Goal: Task Accomplishment & Management: Manage account settings

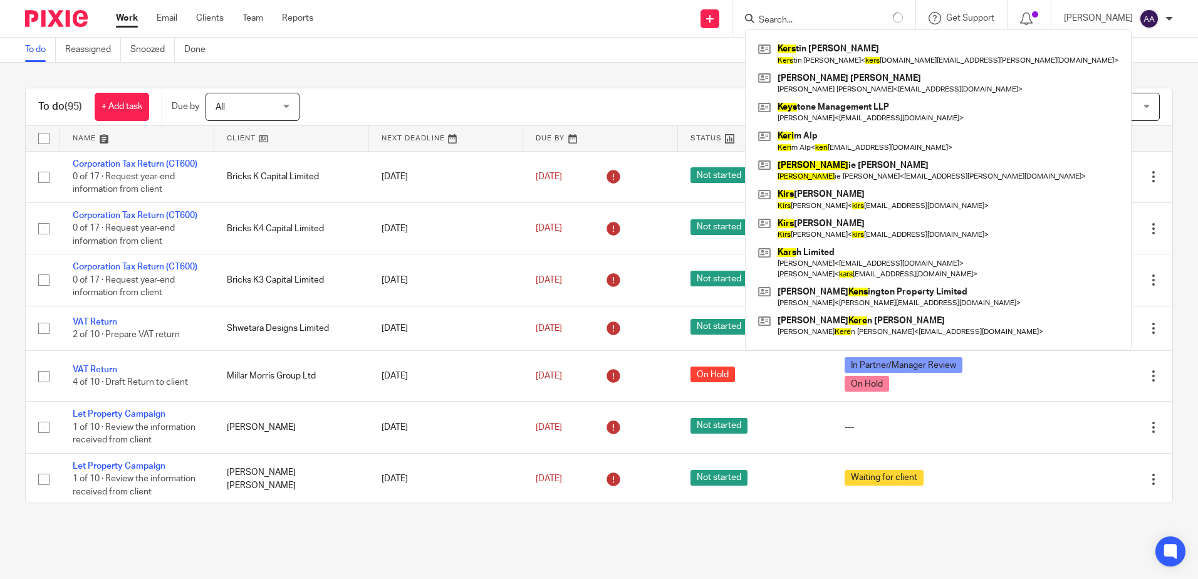
click at [502, 53] on div "To do Reassigned Snoozed Done" at bounding box center [599, 50] width 1198 height 25
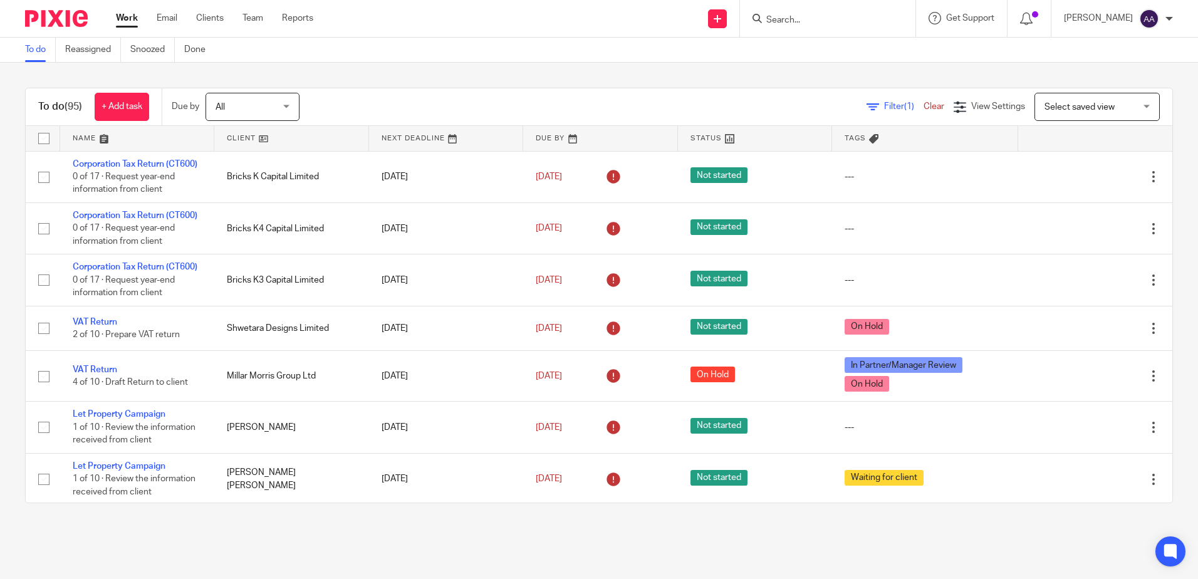
click at [818, 22] on input "Search" at bounding box center [821, 20] width 113 height 11
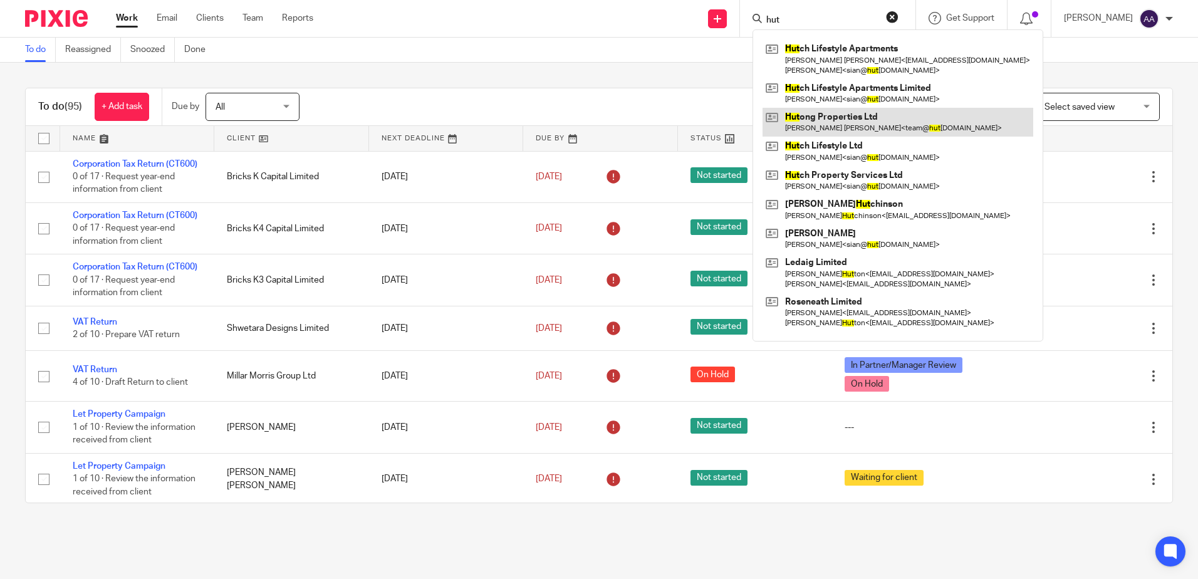
click at [834, 128] on link at bounding box center [897, 122] width 271 height 29
drag, startPoint x: 813, startPoint y: 13, endPoint x: 755, endPoint y: 18, distance: 57.9
click at [755, 18] on div "hut Hut ch Lifestyle Apartments Benjamin David Johnson < sian@masters-homes.com…" at bounding box center [827, 18] width 175 height 37
drag, startPoint x: 799, startPoint y: 18, endPoint x: 753, endPoint y: 14, distance: 46.5
click at [753, 14] on div "hut Hut ch Lifestyle Apartments Benjamin David Johnson < sian@masters-homes.com…" at bounding box center [827, 18] width 175 height 37
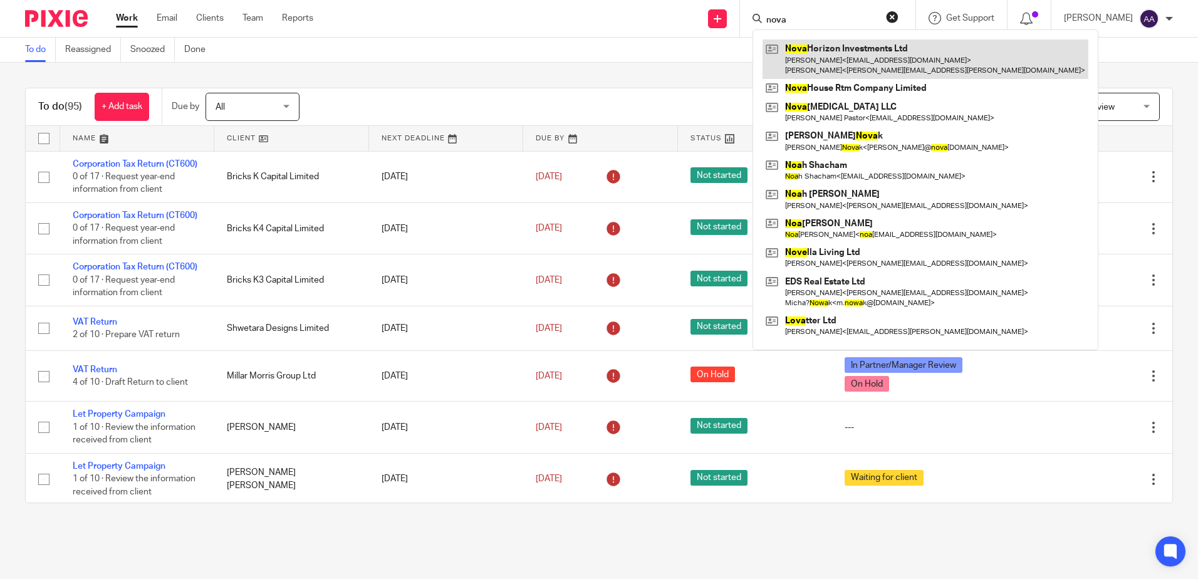
type input "nova"
click at [850, 60] on link at bounding box center [925, 58] width 326 height 39
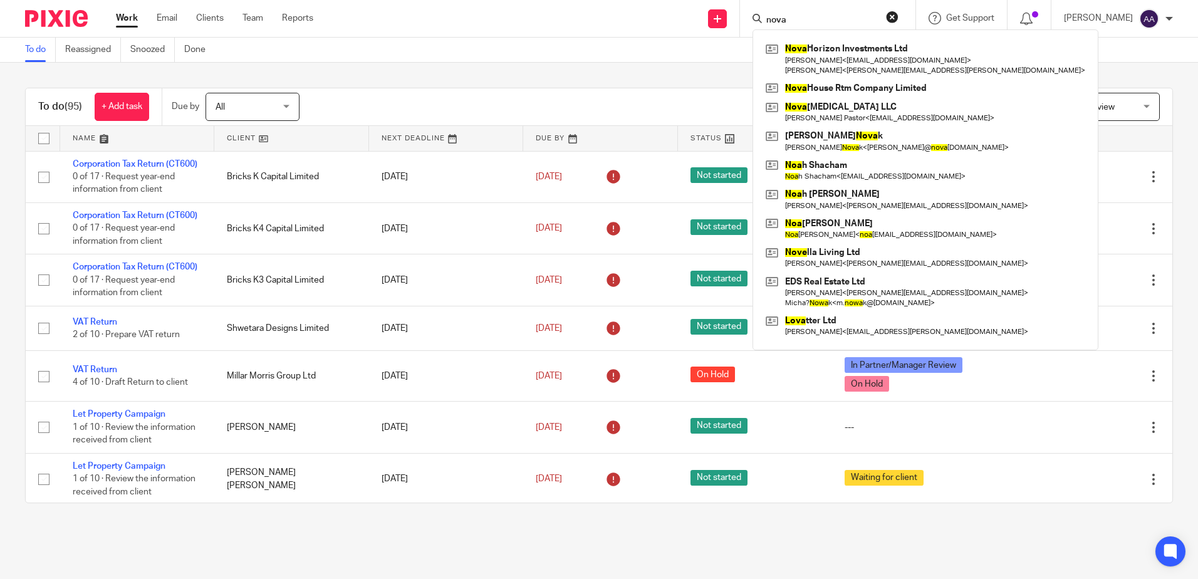
click at [470, 58] on div "To do Reassigned Snoozed Done" at bounding box center [599, 50] width 1198 height 25
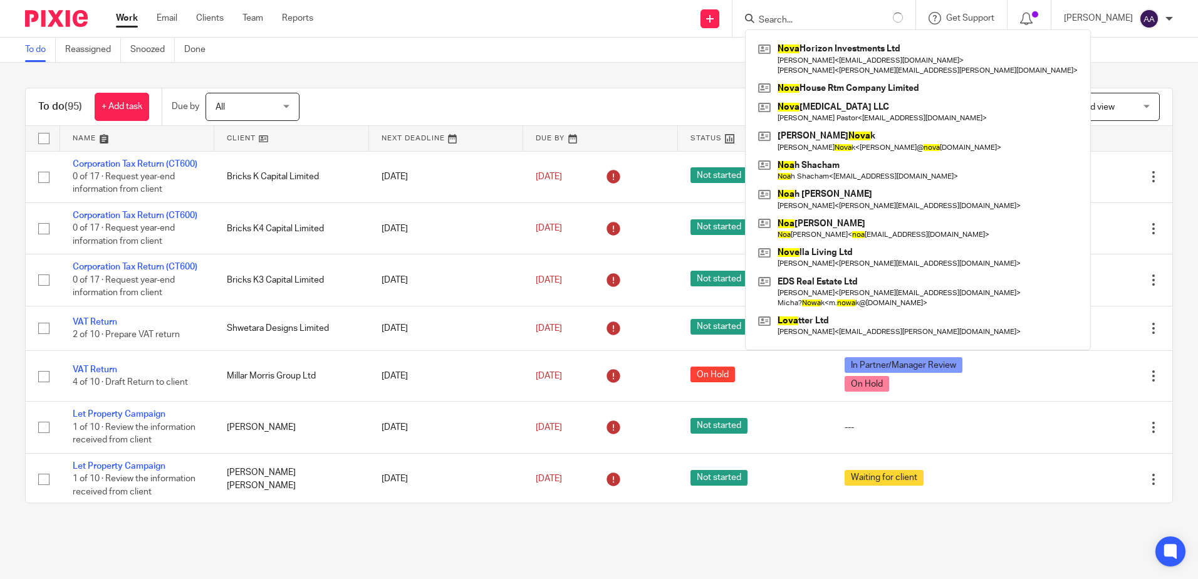
drag, startPoint x: 682, startPoint y: 33, endPoint x: 520, endPoint y: 1, distance: 165.3
click at [683, 31] on div "Send new email Create task Add client Nova Horizon Investments Ltd Sandeep Ghos…" at bounding box center [765, 18] width 866 height 37
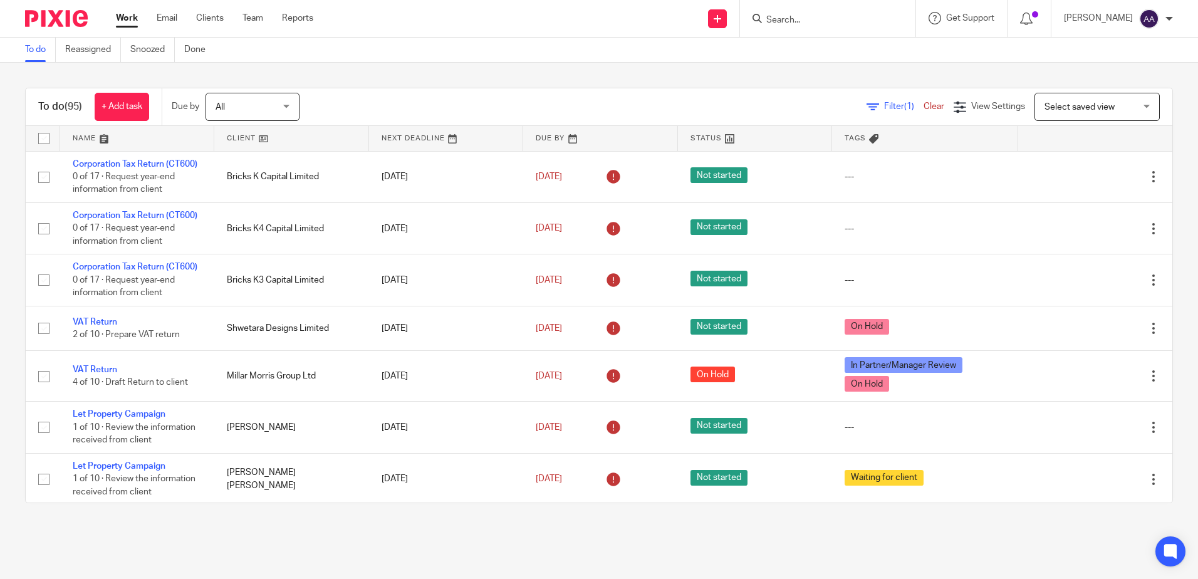
click at [884, 105] on span "Filter (1)" at bounding box center [903, 106] width 39 height 9
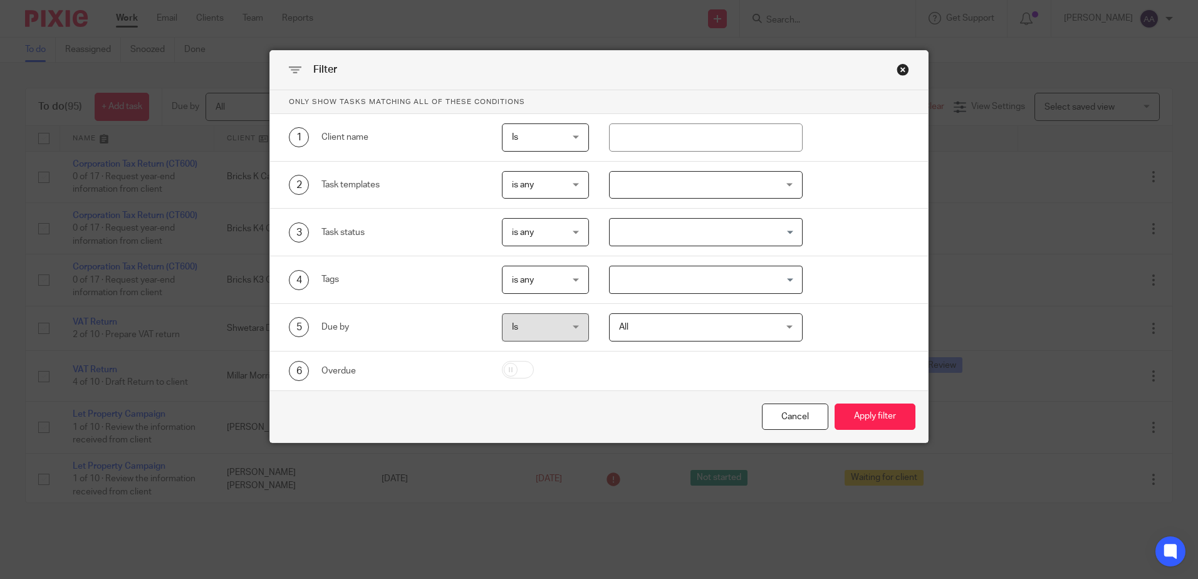
click at [779, 187] on div at bounding box center [706, 185] width 194 height 28
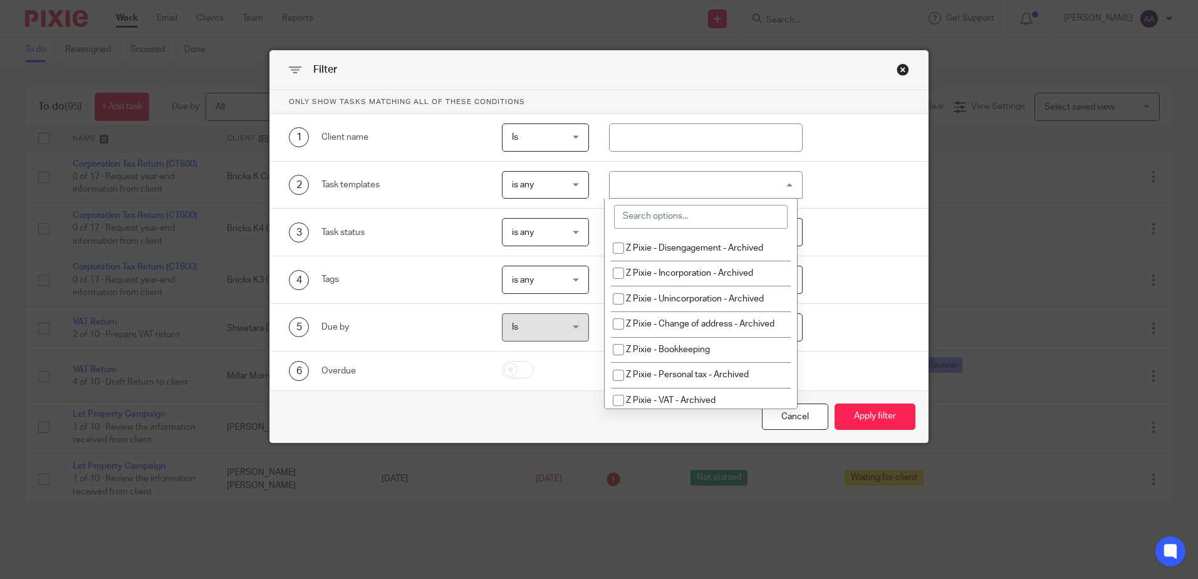
click at [752, 219] on input "search" at bounding box center [701, 217] width 174 height 24
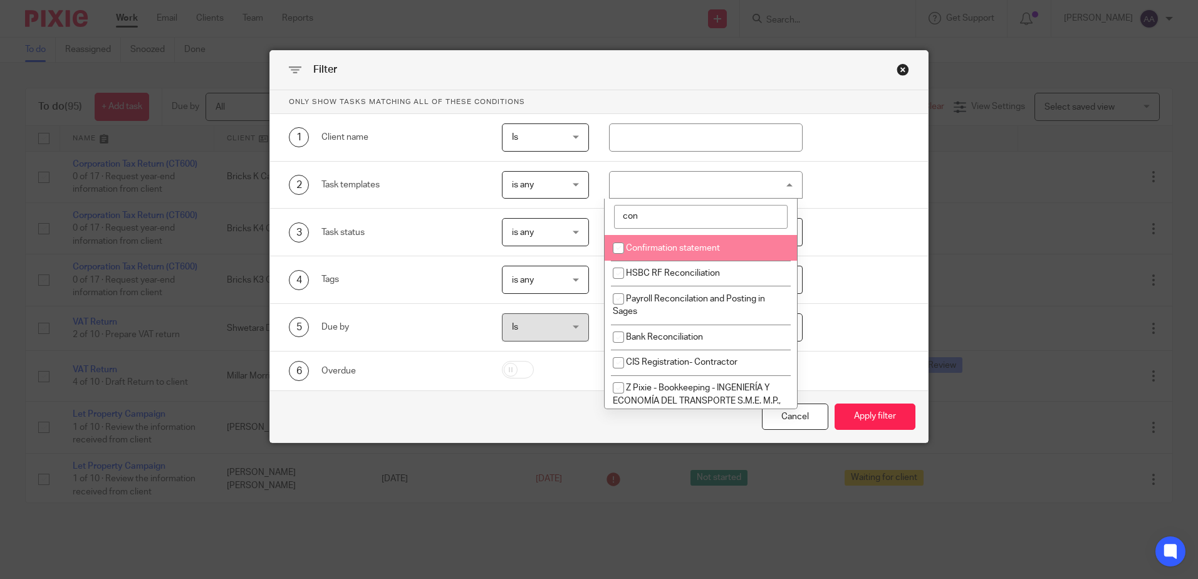
type input "con"
click at [719, 257] on li "Confirmation statement" at bounding box center [701, 248] width 192 height 26
checkbox input "true"
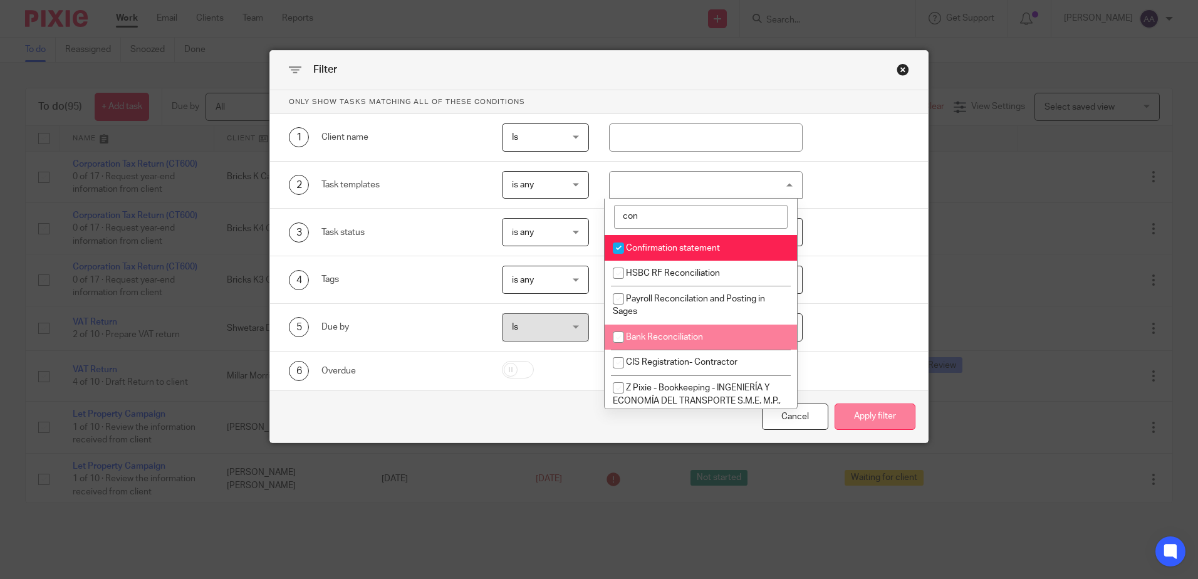
click at [890, 414] on button "Apply filter" at bounding box center [874, 416] width 81 height 27
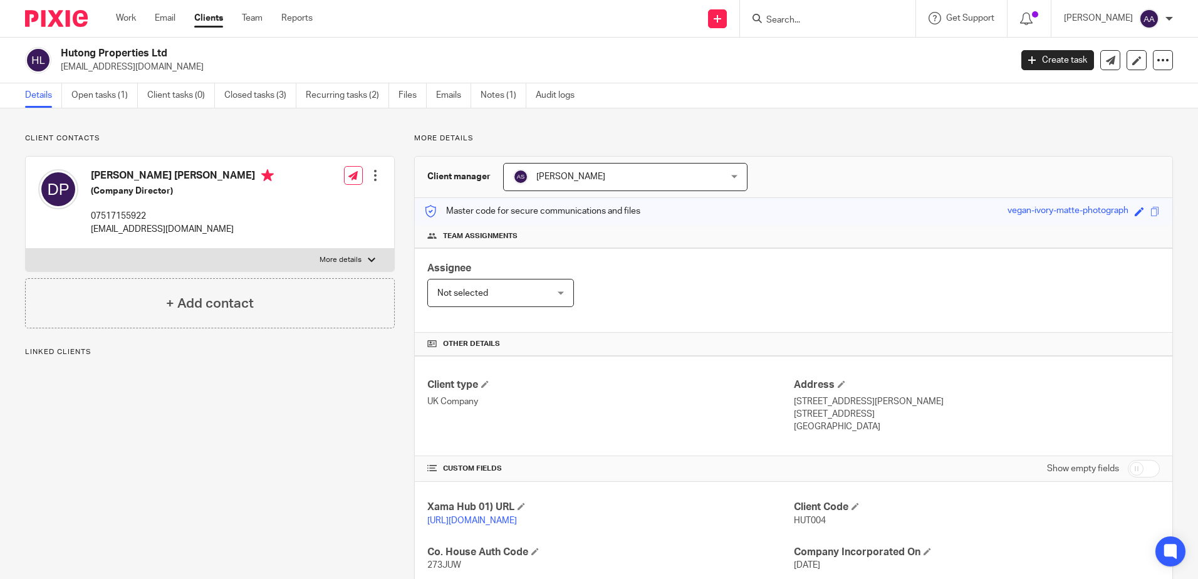
drag, startPoint x: 88, startPoint y: 97, endPoint x: 106, endPoint y: 68, distance: 34.3
click at [88, 97] on link "Open tasks (1)" at bounding box center [104, 95] width 66 height 24
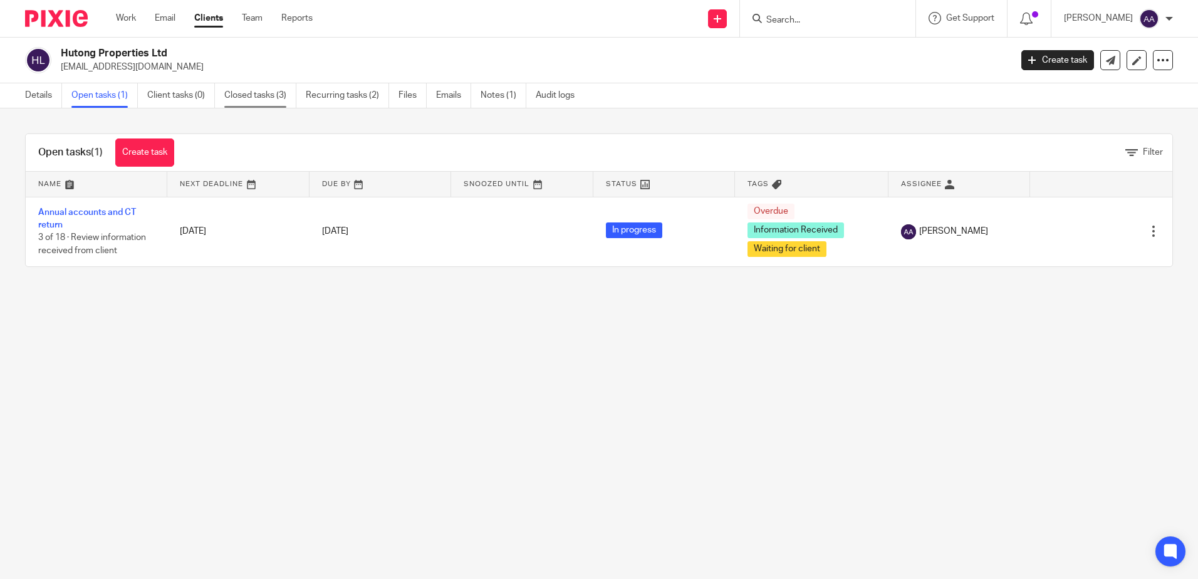
click at [252, 95] on link "Closed tasks (3)" at bounding box center [260, 95] width 72 height 24
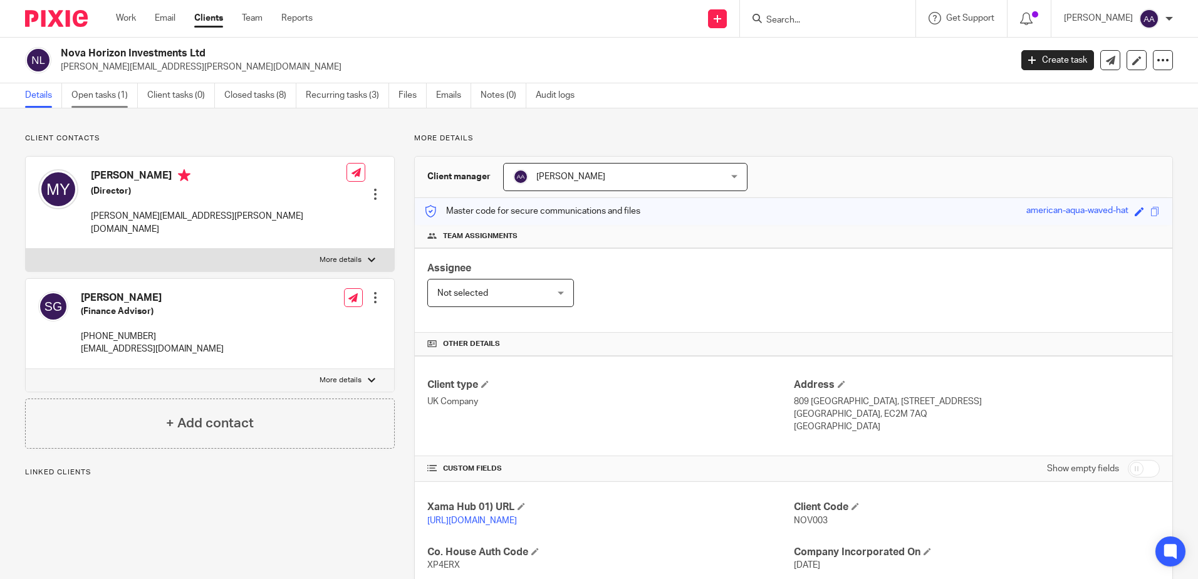
click at [100, 95] on link "Open tasks (1)" at bounding box center [104, 95] width 66 height 24
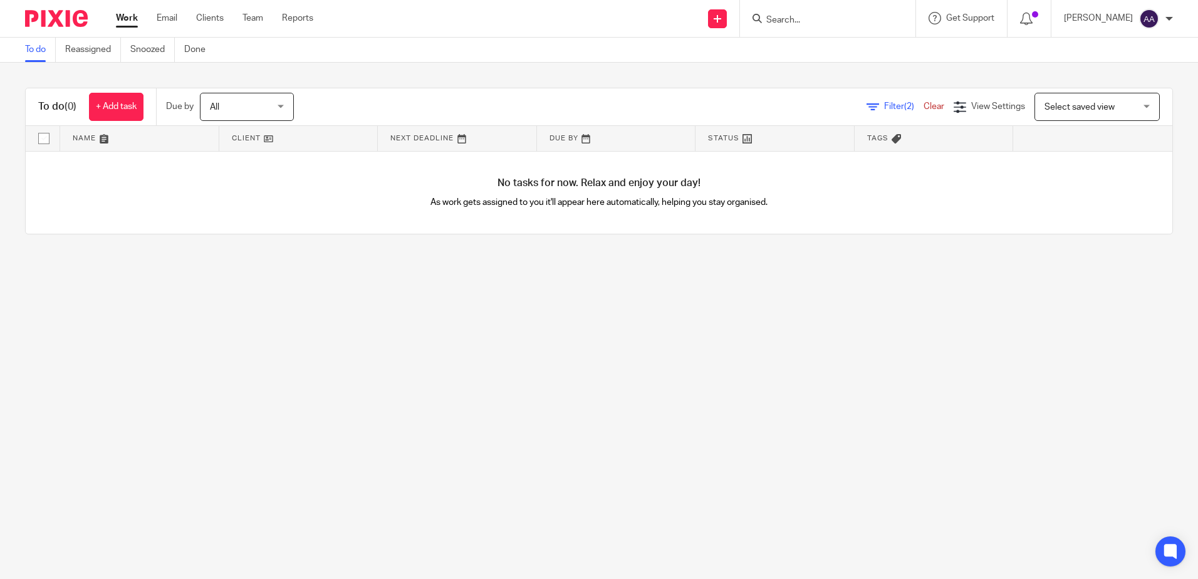
click img
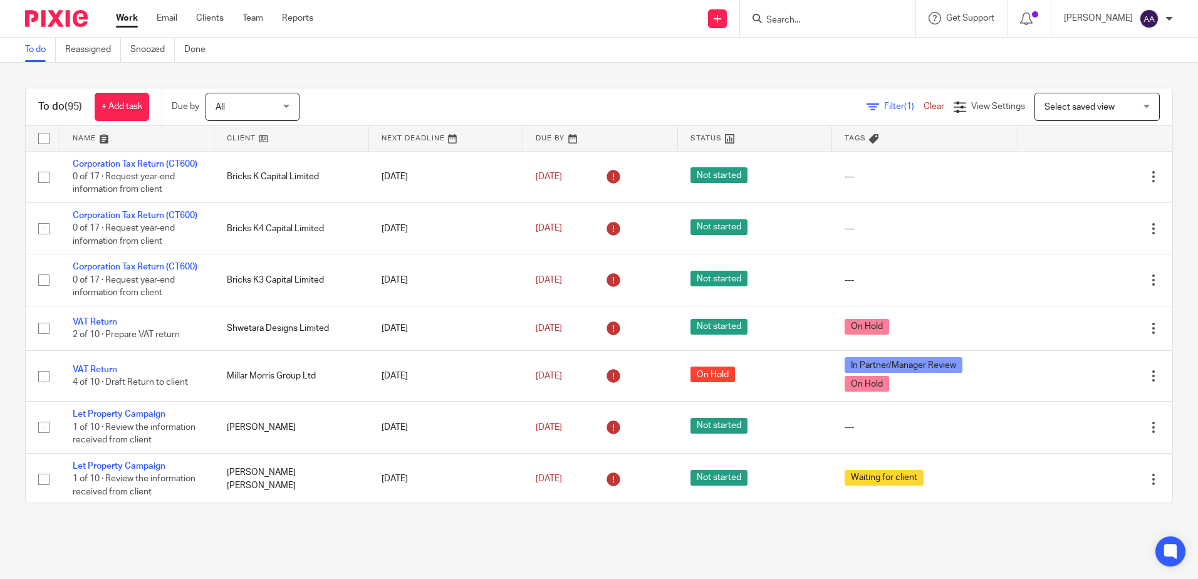
click at [834, 22] on input "Search" at bounding box center [821, 20] width 113 height 11
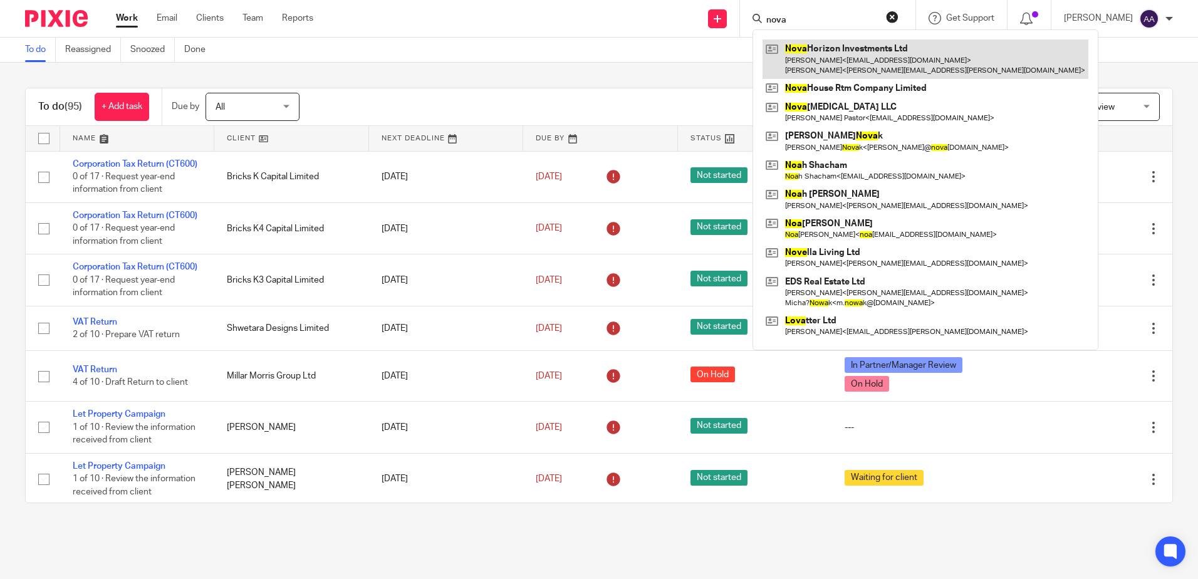
type input "nova"
click at [845, 65] on link at bounding box center [925, 58] width 326 height 39
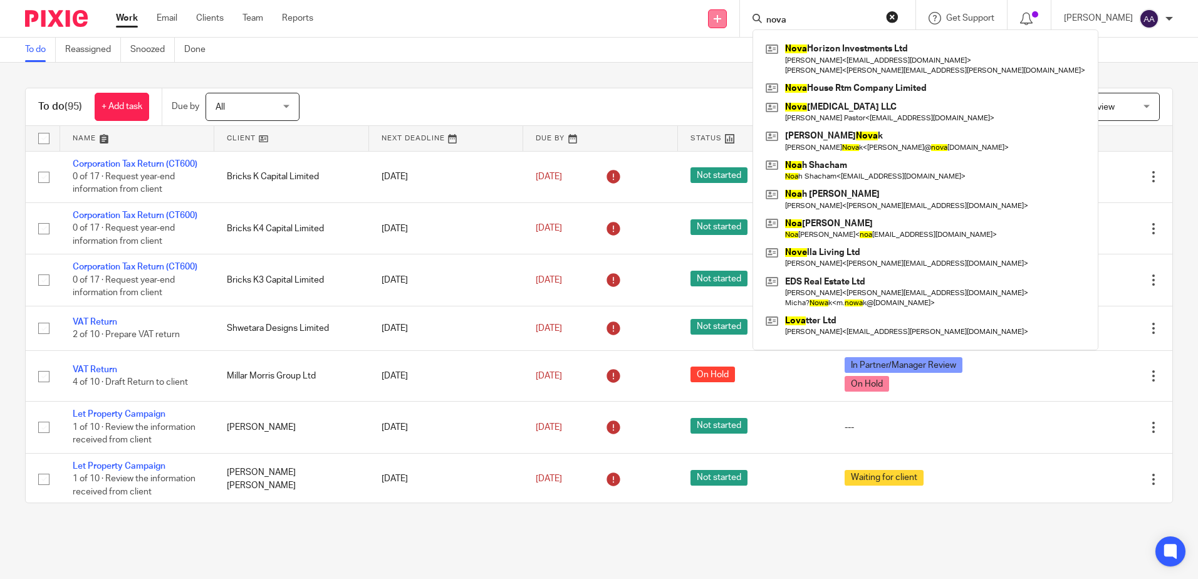
drag, startPoint x: 824, startPoint y: 18, endPoint x: 723, endPoint y: 14, distance: 100.9
click at [723, 14] on div "Send new email Create task Add client nova Nova Horizon Investments Ltd Sandeep…" at bounding box center [765, 18] width 866 height 37
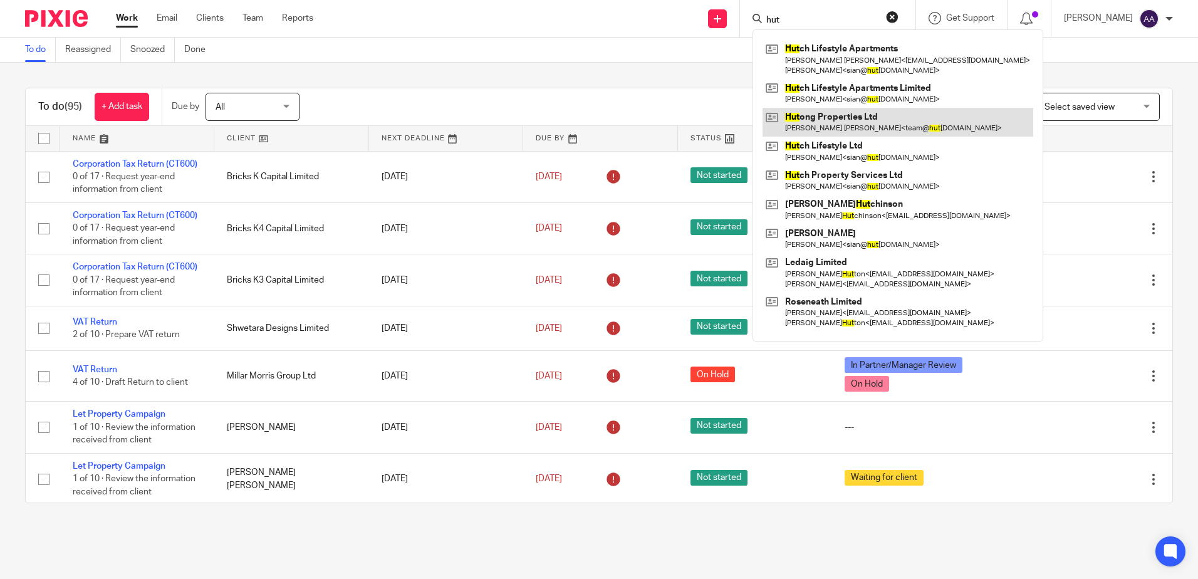
type input "hut"
click at [834, 125] on link at bounding box center [897, 122] width 271 height 29
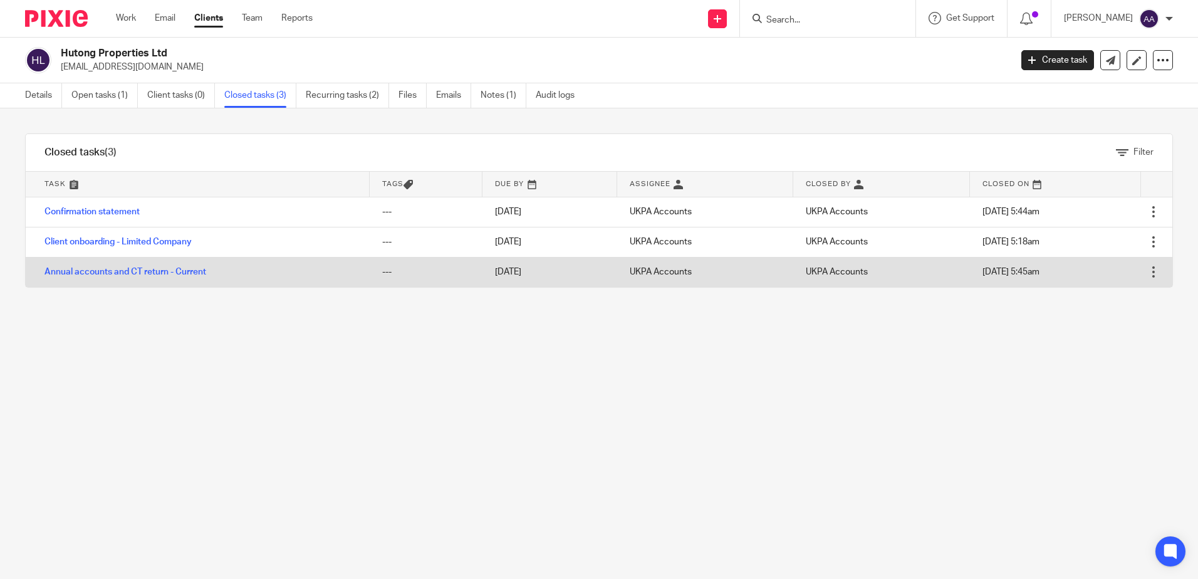
click at [123, 267] on td "Annual accounts and CT return - Current" at bounding box center [198, 272] width 344 height 30
click at [127, 268] on link "Annual accounts and CT return - Current" at bounding box center [125, 272] width 162 height 9
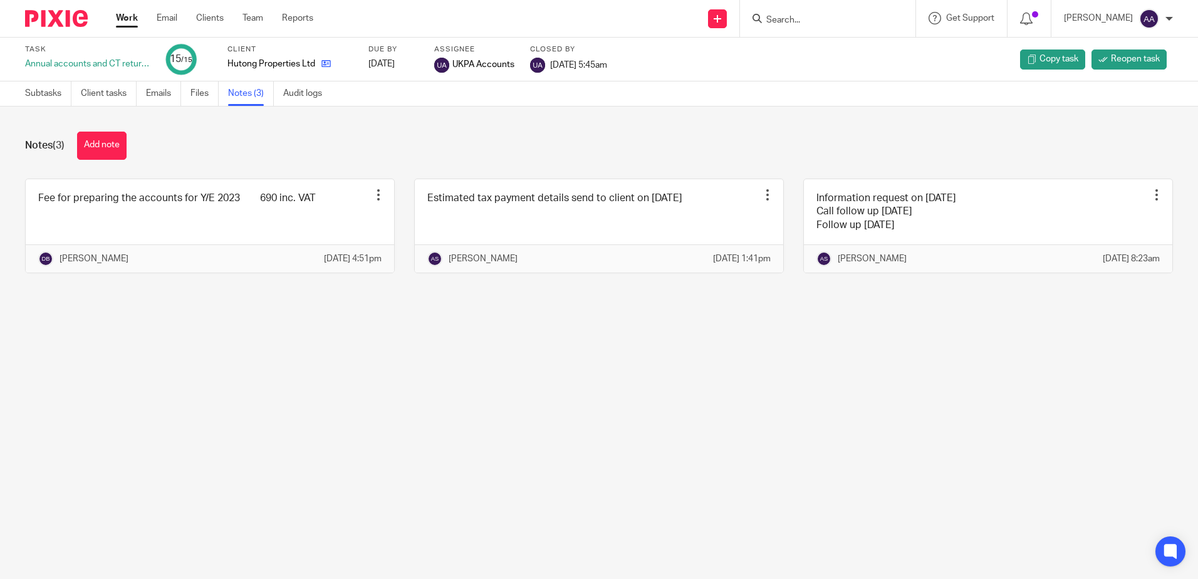
click at [324, 65] on icon at bounding box center [325, 63] width 9 height 9
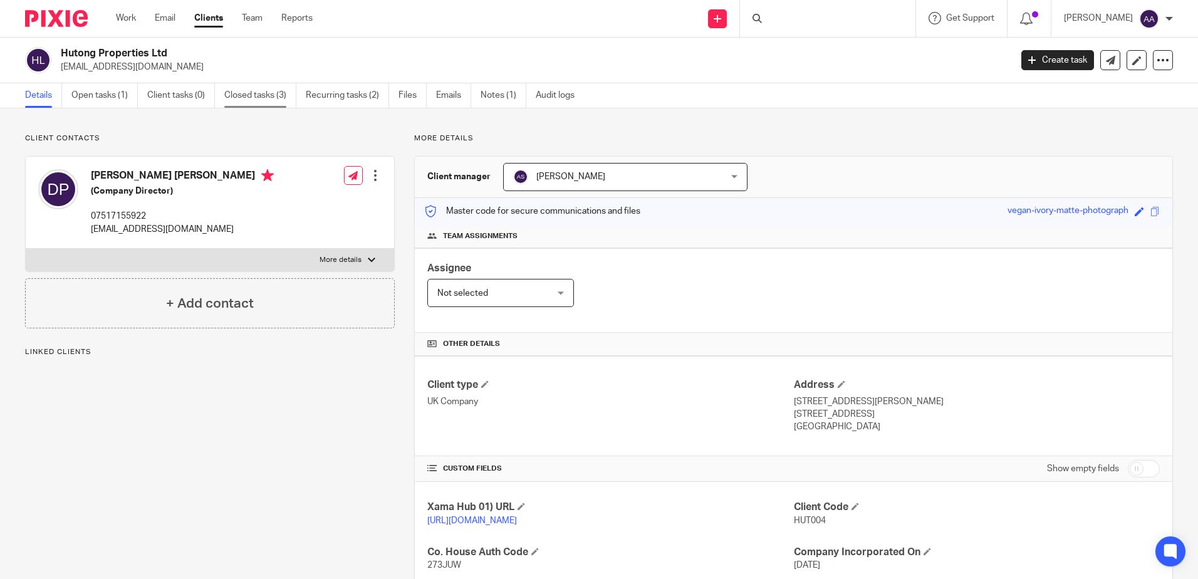
click at [262, 91] on link "Closed tasks (3)" at bounding box center [260, 95] width 72 height 24
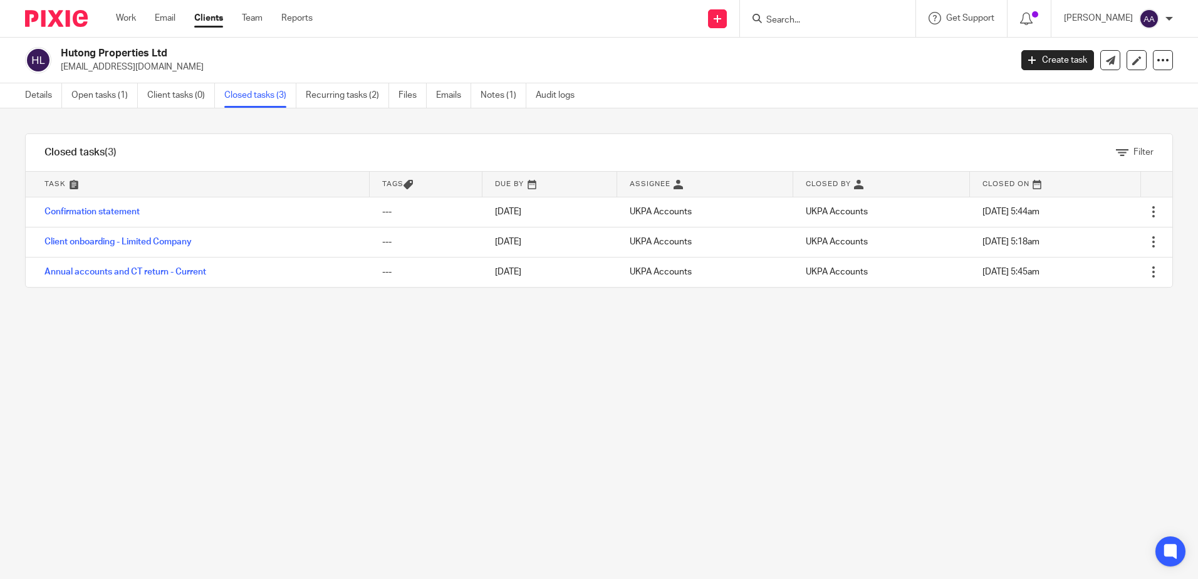
click at [117, 210] on link "Confirmation statement" at bounding box center [91, 211] width 95 height 9
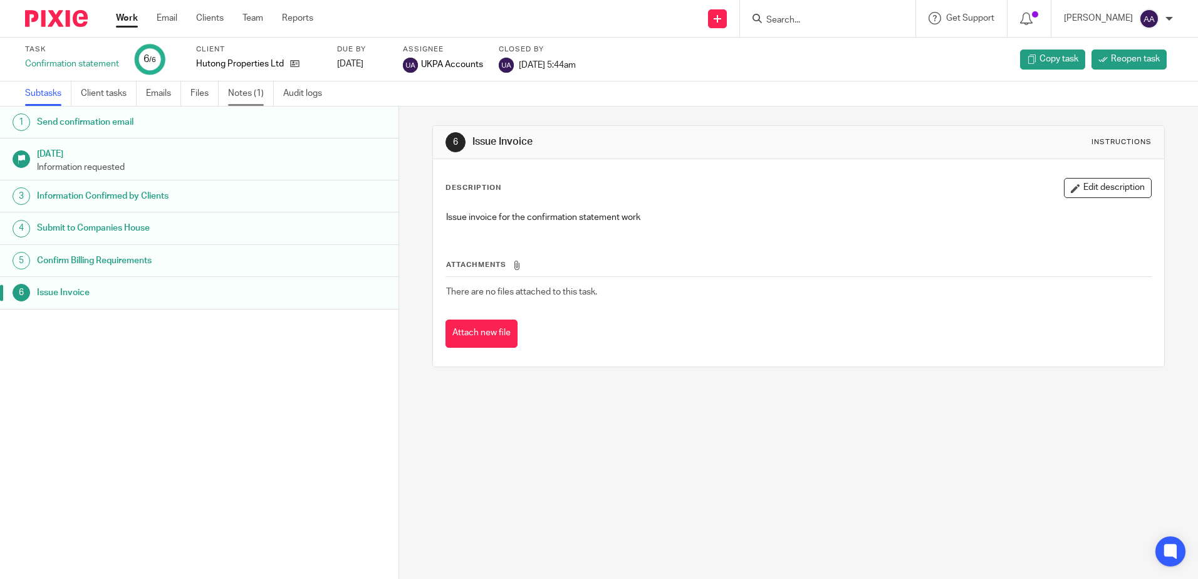
click at [240, 93] on link "Notes (1)" at bounding box center [251, 93] width 46 height 24
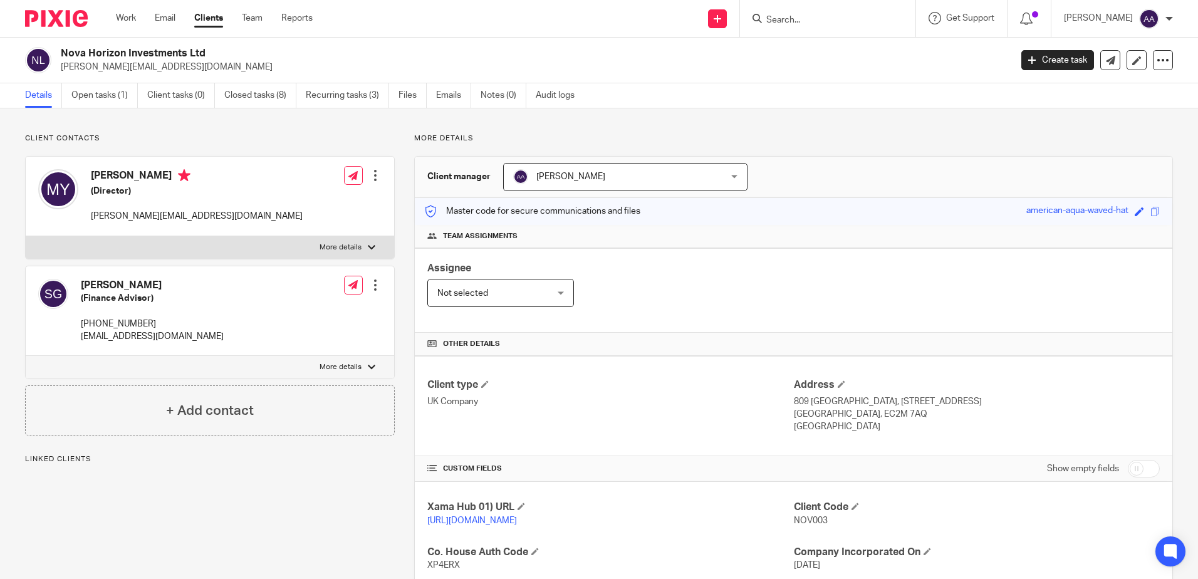
click at [63, 49] on h2 "Nova Horizon Investments Ltd" at bounding box center [437, 53] width 753 height 13
click at [798, 15] on input "Search" at bounding box center [821, 20] width 113 height 11
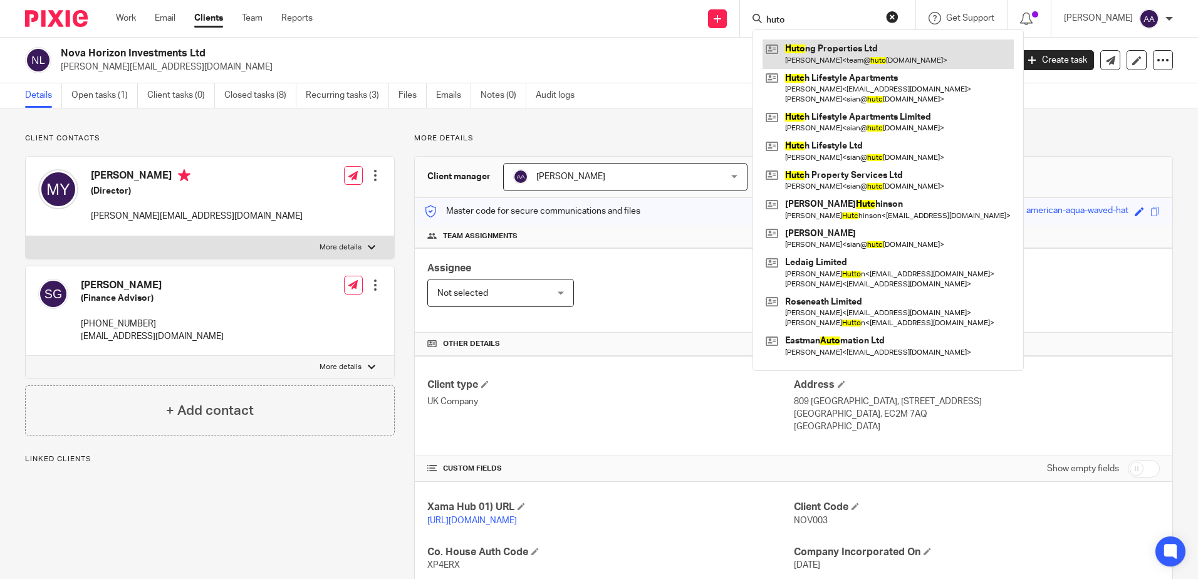
type input "huto"
click at [840, 48] on link at bounding box center [887, 53] width 251 height 29
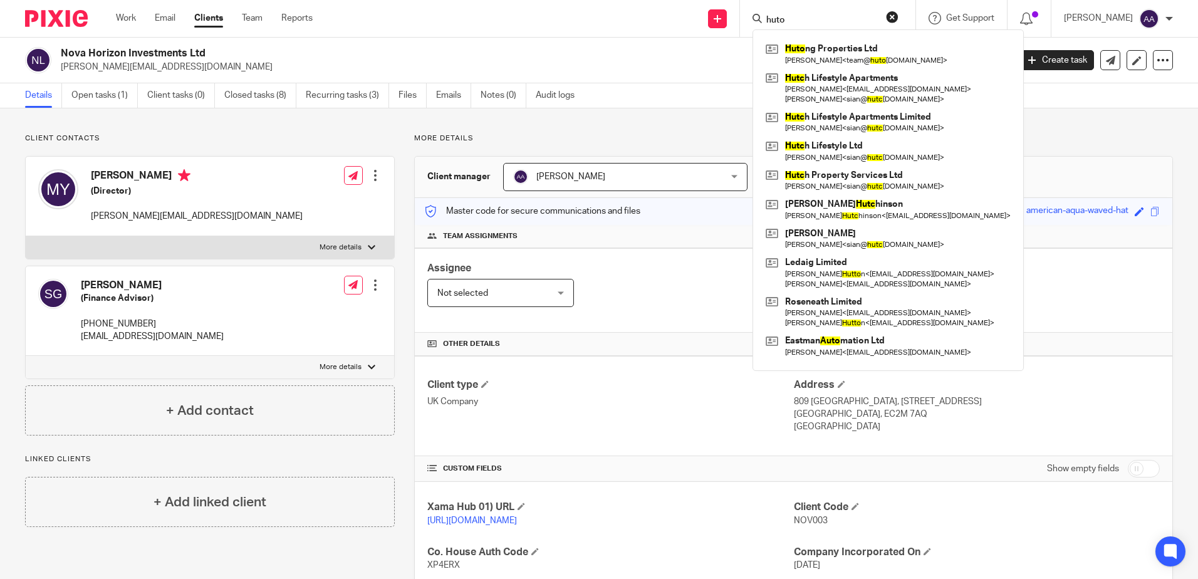
click at [697, 76] on div "Nova Horizon Investments Ltd mohammad@yousefi.biz Create task Update from Compa…" at bounding box center [599, 61] width 1198 height 46
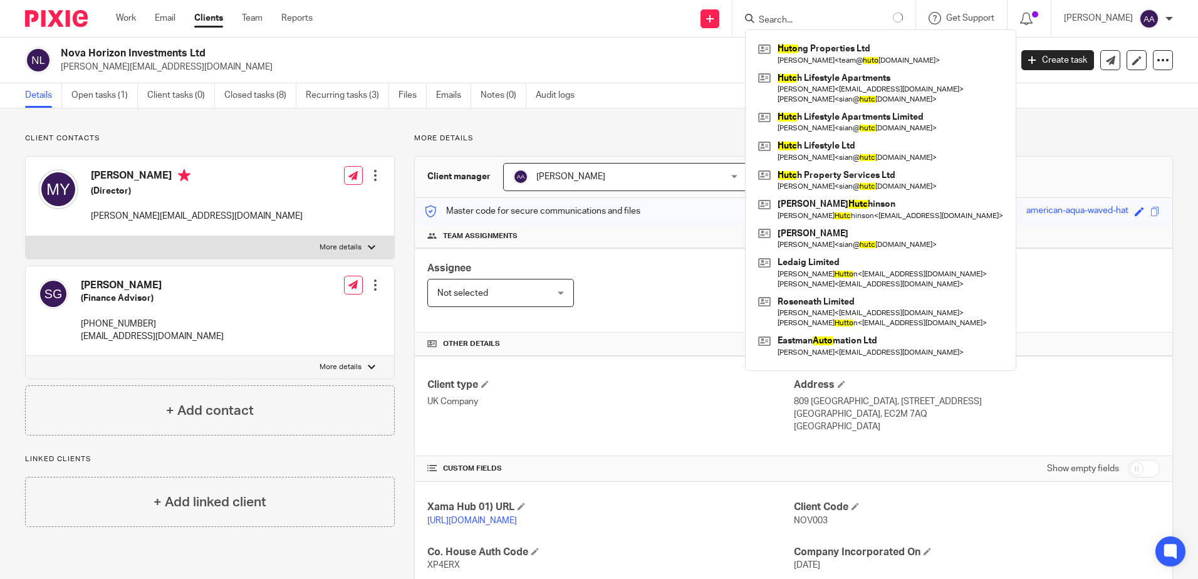
click at [697, 76] on div "Nova Horizon Investments Ltd mohammad@yousefi.biz Create task Update from Compa…" at bounding box center [599, 61] width 1198 height 46
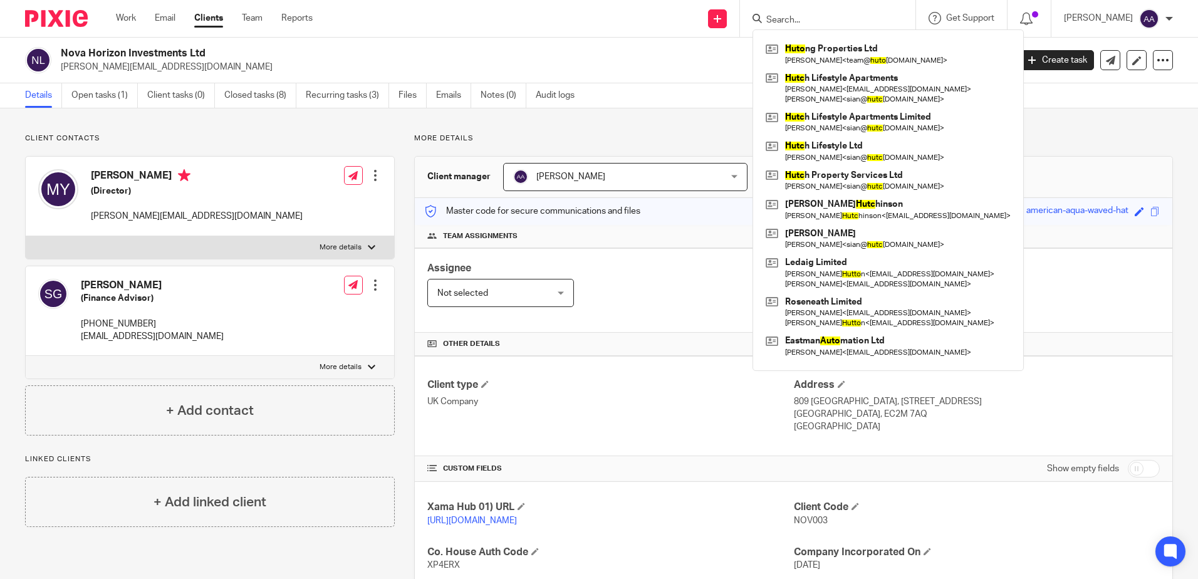
click at [712, 159] on div "Client manager Arpana Adhikari Arpana Adhikari Aarshika Awale Aayush Niraula Aa…" at bounding box center [793, 177] width 757 height 41
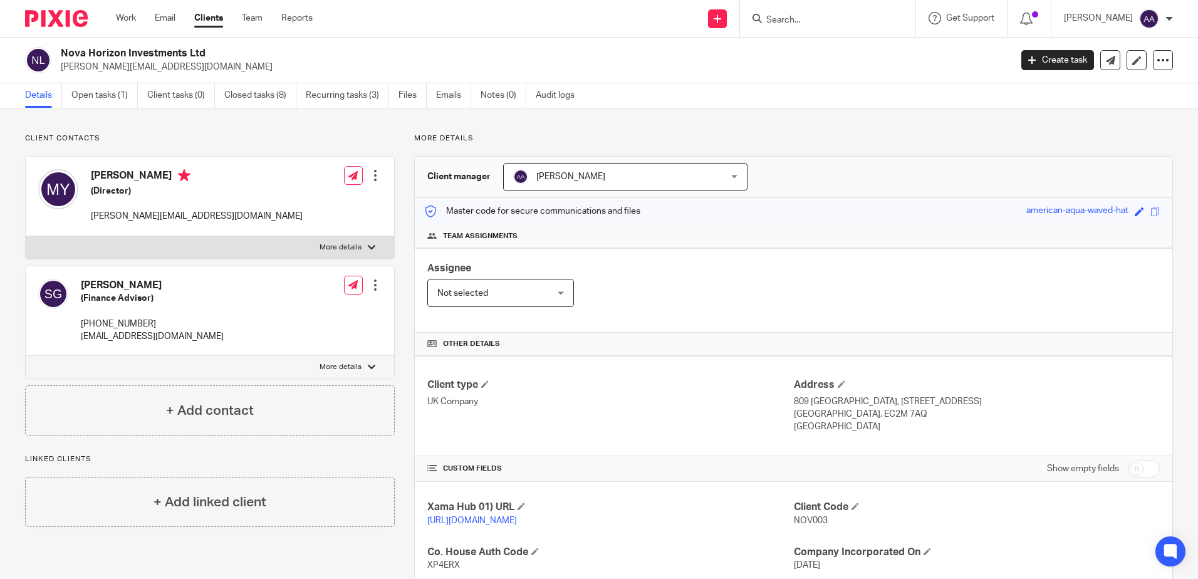
drag, startPoint x: 100, startPoint y: 93, endPoint x: 131, endPoint y: 58, distance: 46.6
click at [100, 93] on link "Open tasks (1)" at bounding box center [104, 95] width 66 height 24
click at [90, 101] on link "Open tasks (1)" at bounding box center [104, 95] width 66 height 24
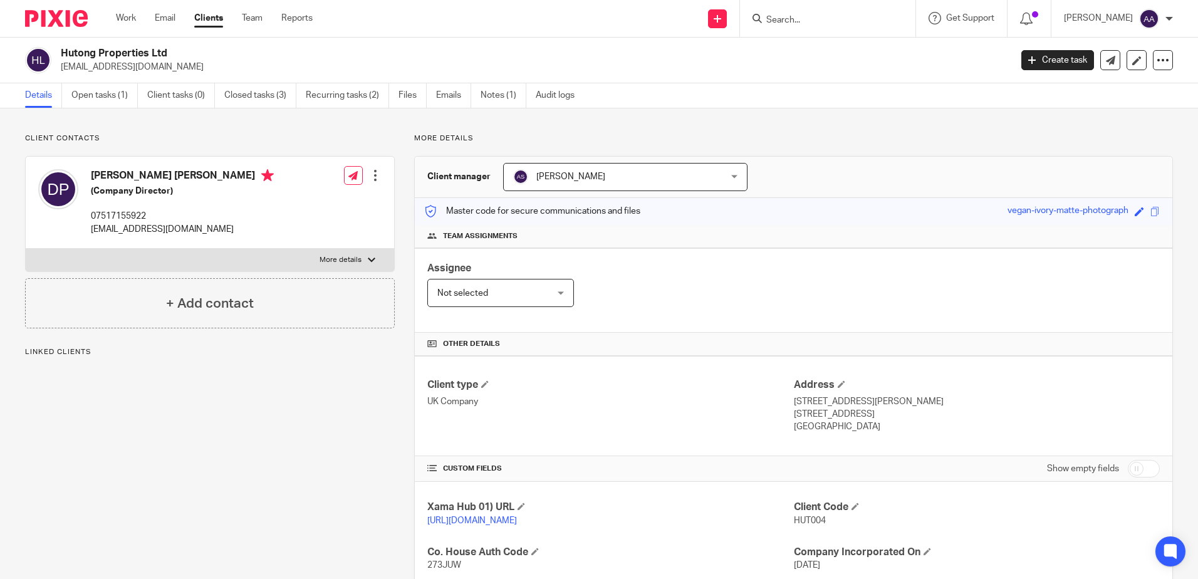
click at [60, 53] on div "Hutong Properties Ltd team@hutong-properties.com" at bounding box center [513, 60] width 977 height 26
click at [243, 143] on div "Client contacts Daniel Hugh Garwood Parrott (Company Director) 07517155922 team…" at bounding box center [210, 230] width 370 height 195
click at [139, 112] on div "Client contacts Daniel Hugh Garwood Parrott (Company Director) 07517155922 team…" at bounding box center [599, 452] width 1198 height 688
click at [103, 88] on link "Open tasks (1)" at bounding box center [104, 95] width 66 height 24
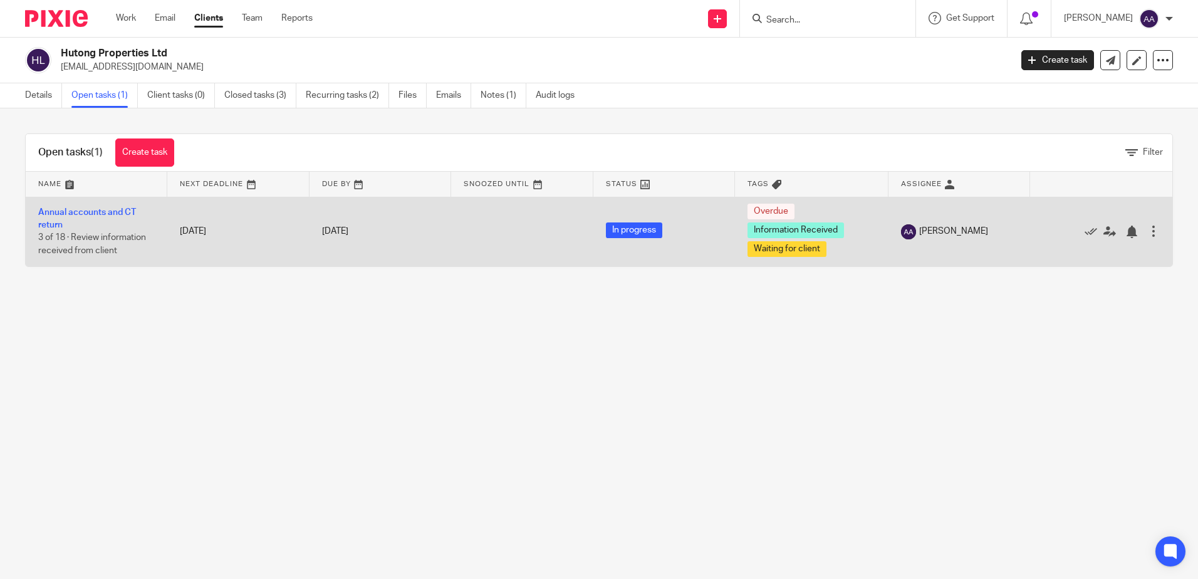
click at [105, 205] on td "Annual accounts and CT return 3 of 18 · Review information received from client" at bounding box center [97, 232] width 142 height 70
click at [105, 208] on link "Annual accounts and CT return" at bounding box center [87, 218] width 98 height 21
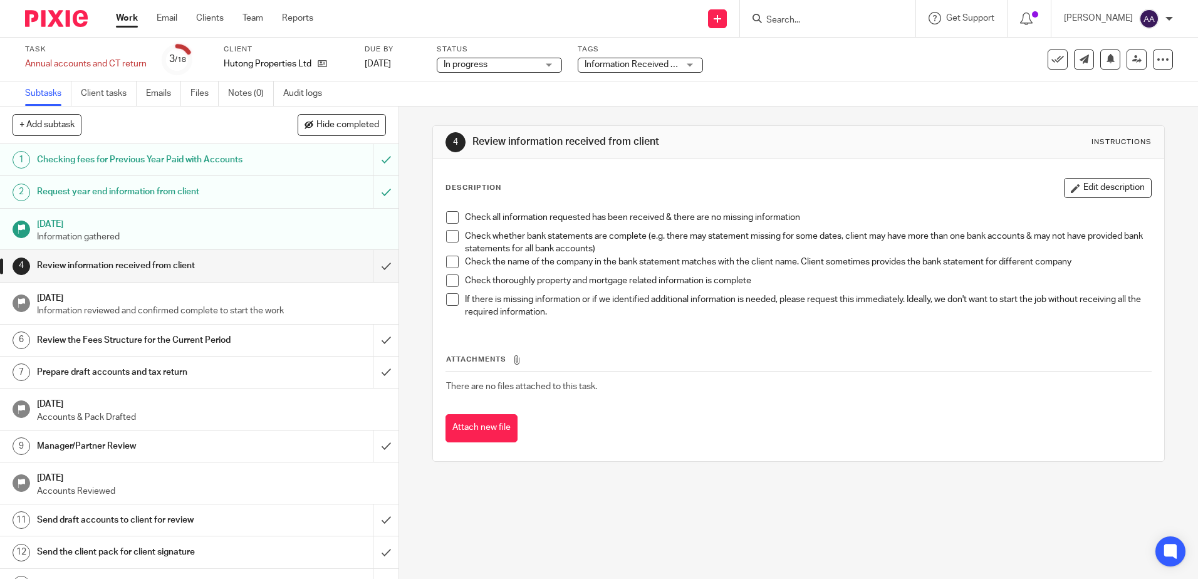
click at [449, 216] on span at bounding box center [452, 217] width 13 height 13
click at [446, 241] on span at bounding box center [452, 236] width 13 height 13
click at [446, 263] on span at bounding box center [452, 262] width 13 height 13
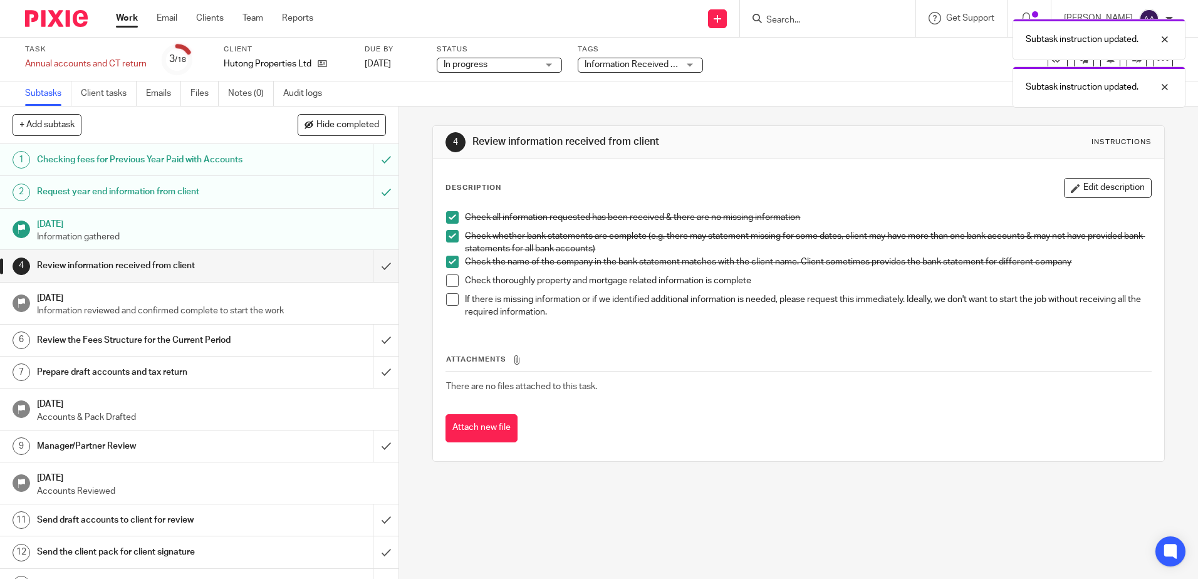
click at [447, 279] on span at bounding box center [452, 280] width 13 height 13
click at [447, 298] on span at bounding box center [452, 299] width 13 height 13
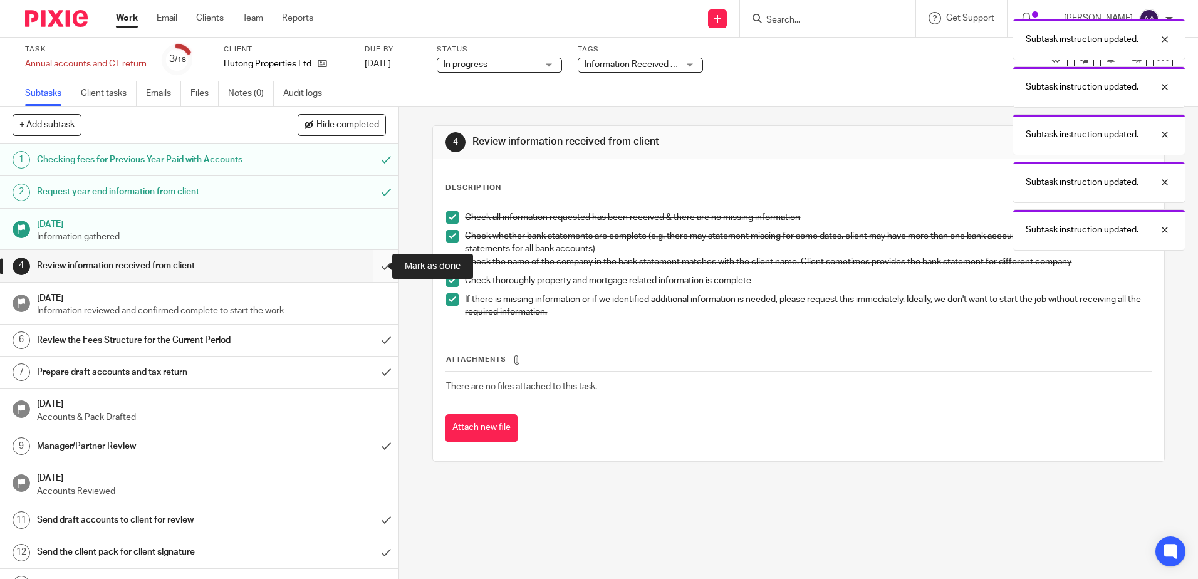
click at [374, 262] on input "submit" at bounding box center [199, 265] width 398 height 31
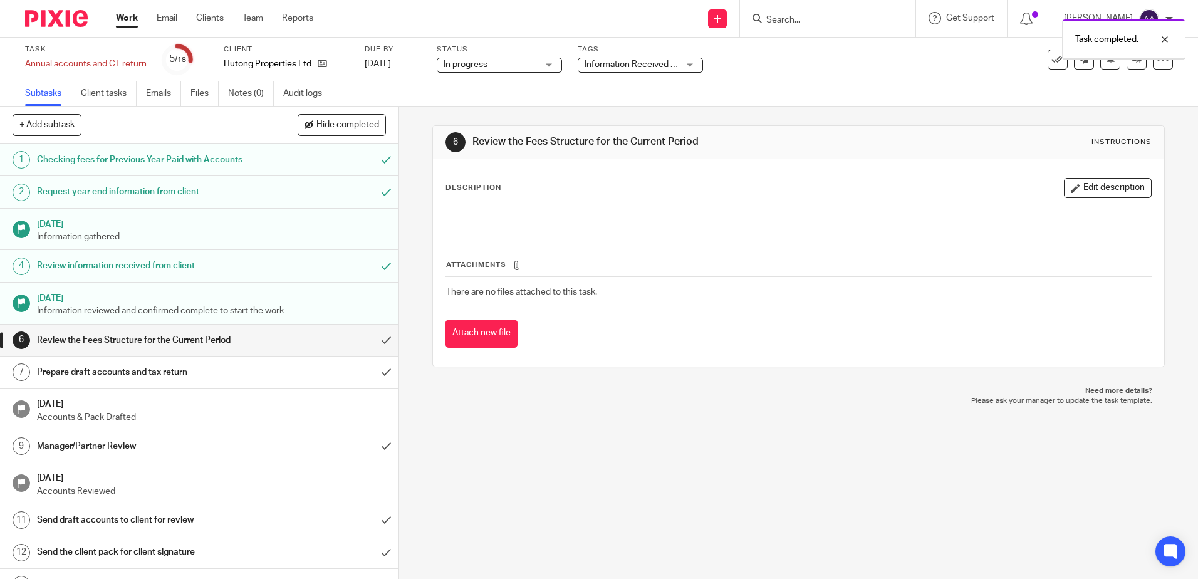
click at [257, 331] on div "Review the Fees Structure for the Current Period" at bounding box center [199, 340] width 324 height 19
click at [241, 89] on link "Notes (0)" at bounding box center [251, 93] width 46 height 24
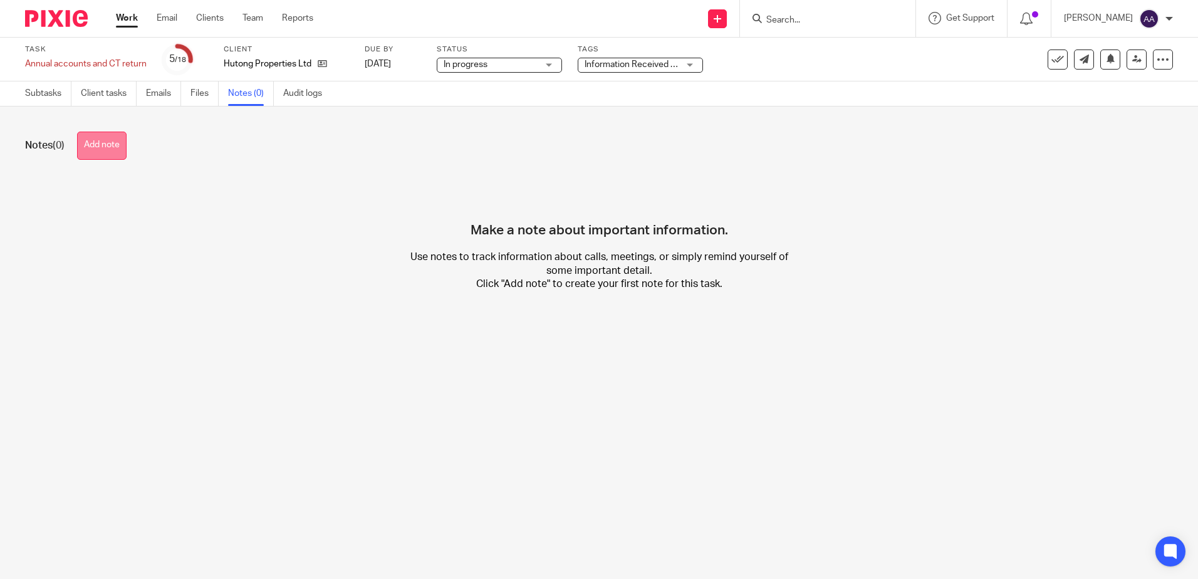
click at [94, 143] on button "Add note" at bounding box center [101, 146] width 49 height 28
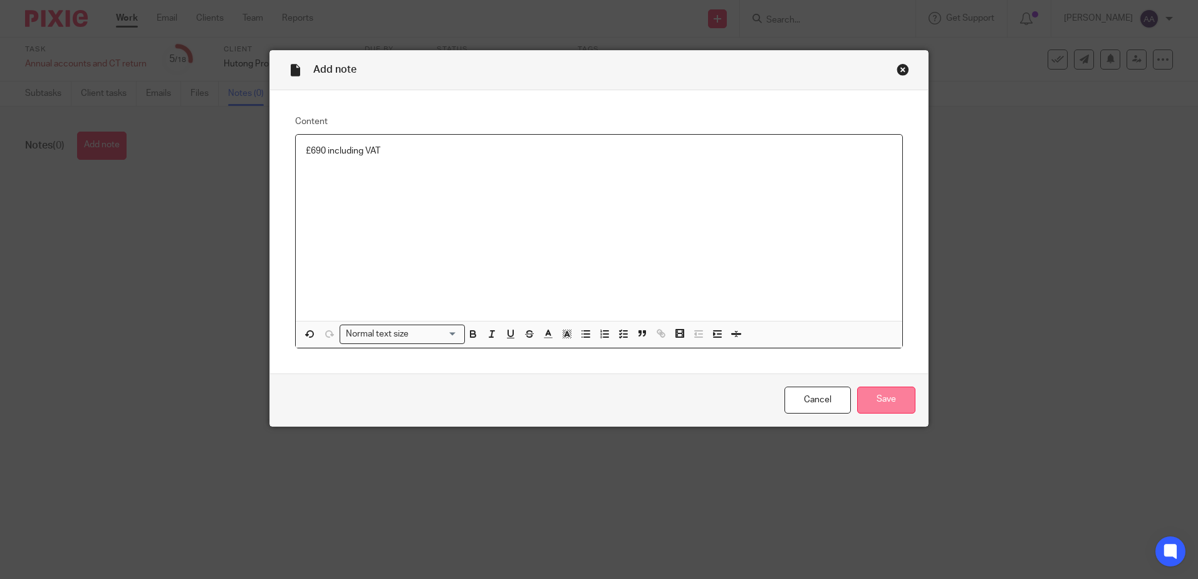
click at [868, 394] on input "Save" at bounding box center [886, 400] width 58 height 27
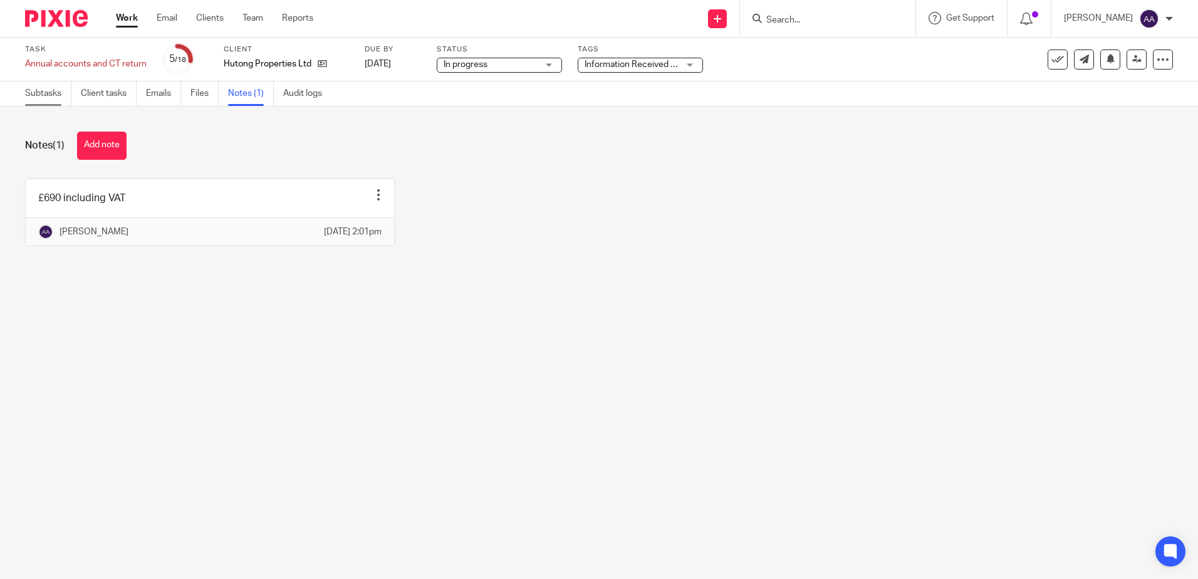
click at [55, 90] on link "Subtasks" at bounding box center [48, 93] width 46 height 24
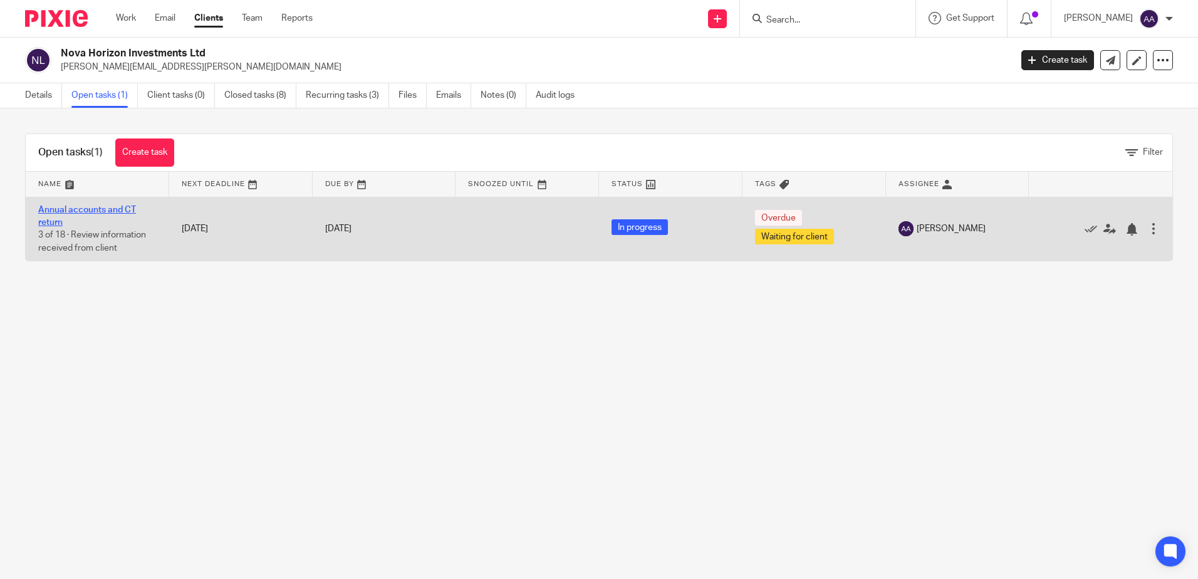
click at [96, 205] on link "Annual accounts and CT return" at bounding box center [87, 215] width 98 height 21
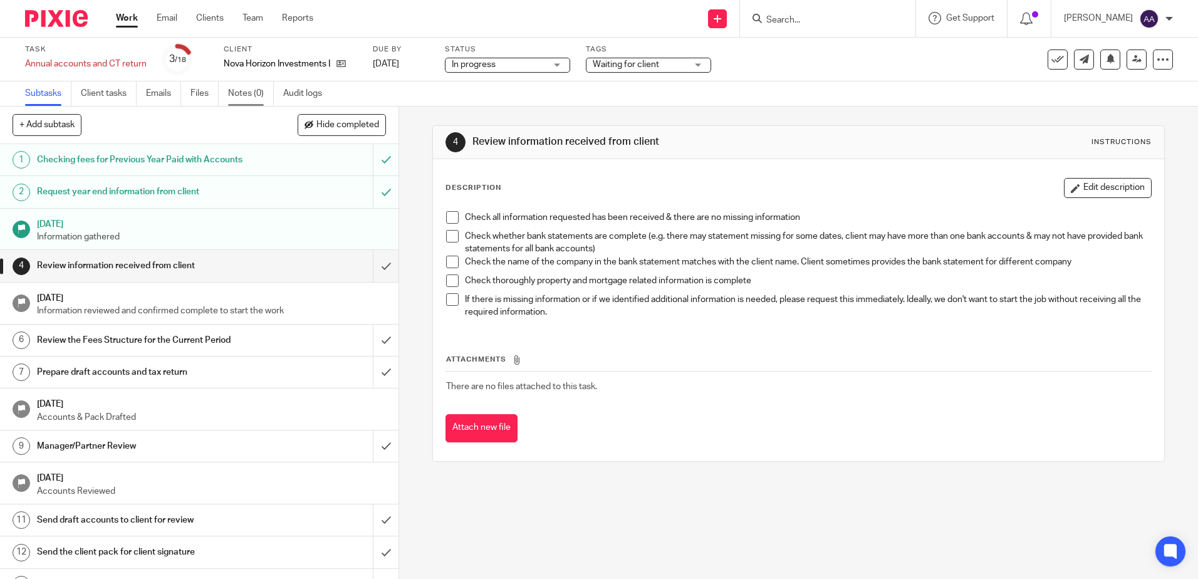
click at [262, 93] on link "Notes (0)" at bounding box center [251, 93] width 46 height 24
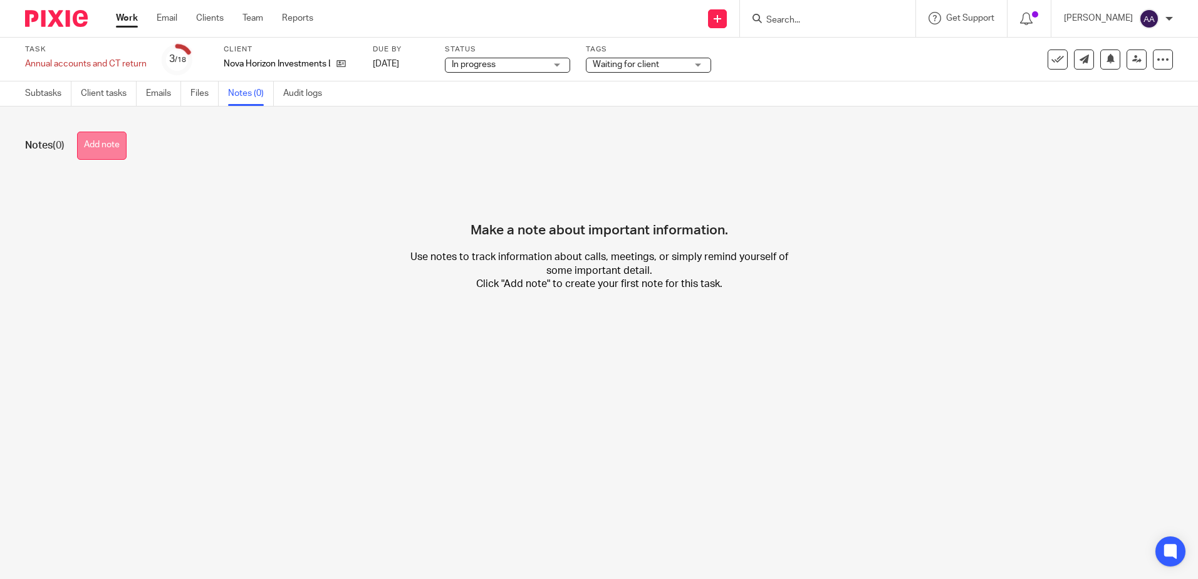
click at [115, 143] on button "Add note" at bounding box center [101, 146] width 49 height 28
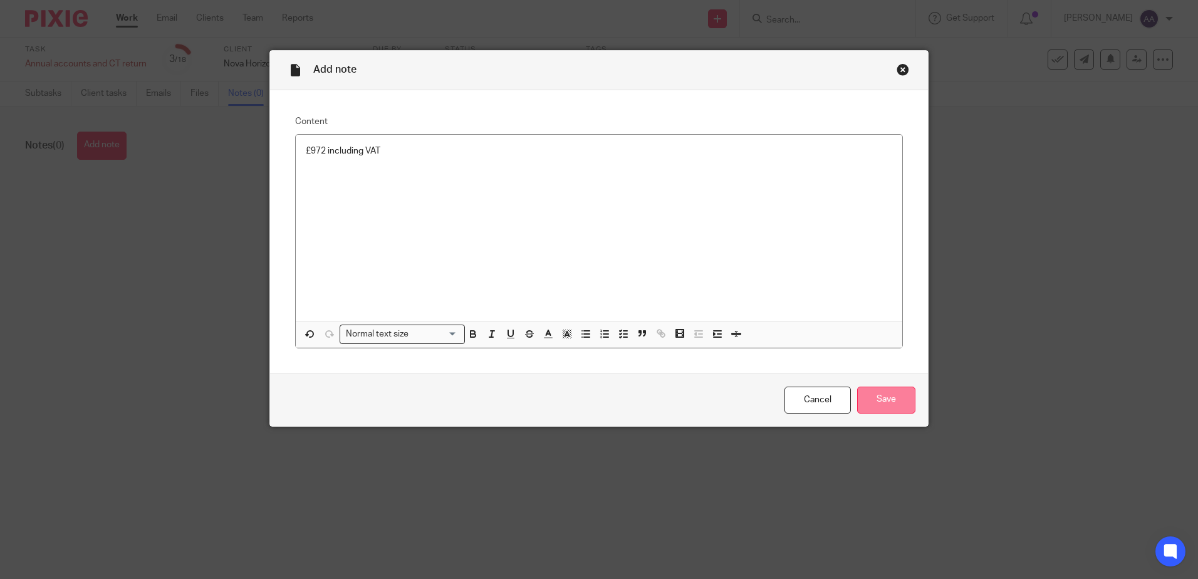
click at [859, 390] on input "Save" at bounding box center [886, 400] width 58 height 27
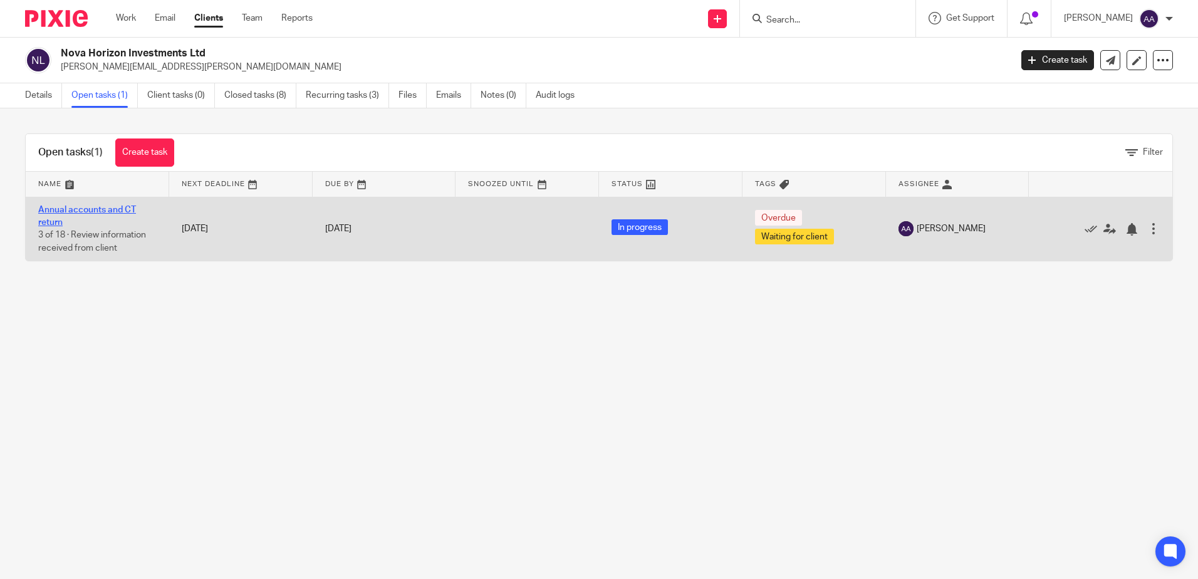
click at [112, 209] on link "Annual accounts and CT return" at bounding box center [87, 215] width 98 height 21
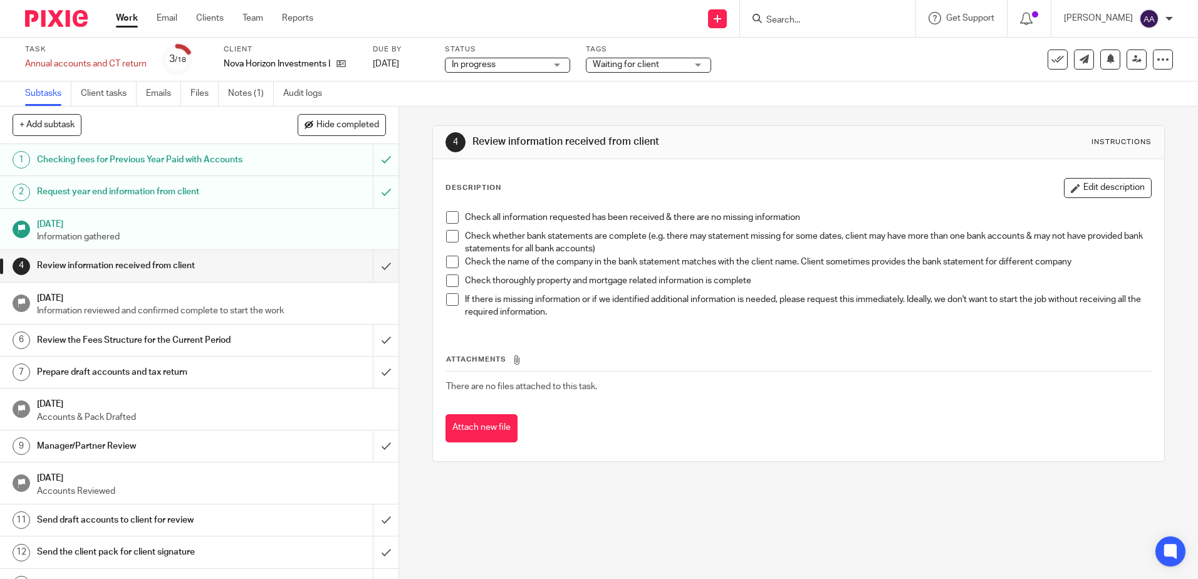
click at [700, 60] on div "Waiting for client" at bounding box center [648, 65] width 125 height 15
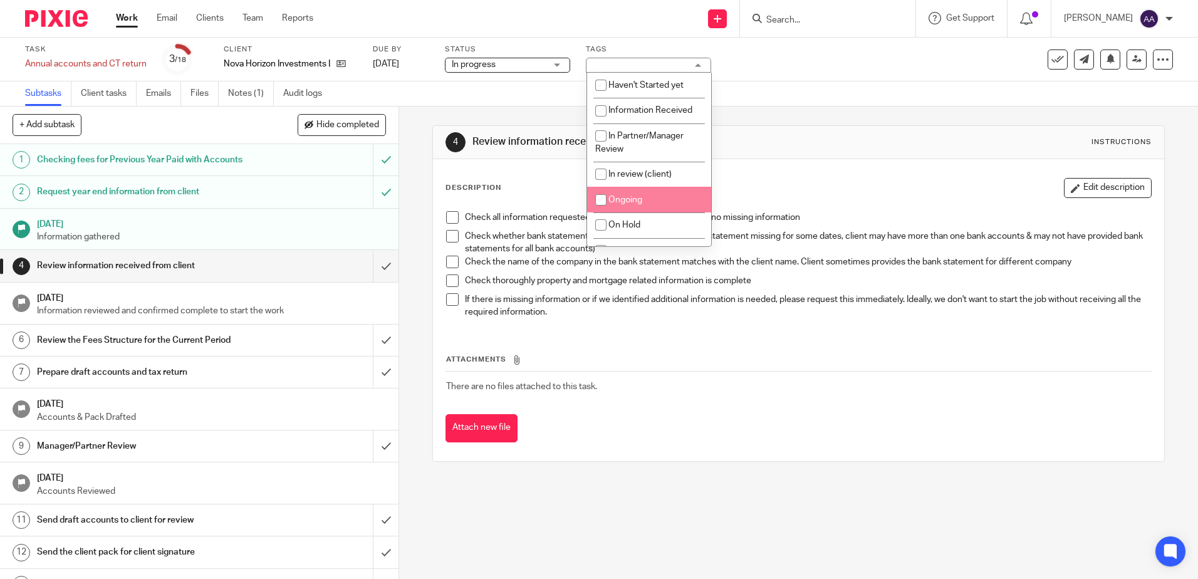
click at [648, 199] on li "Ongoing" at bounding box center [649, 200] width 124 height 26
checkbox input "true"
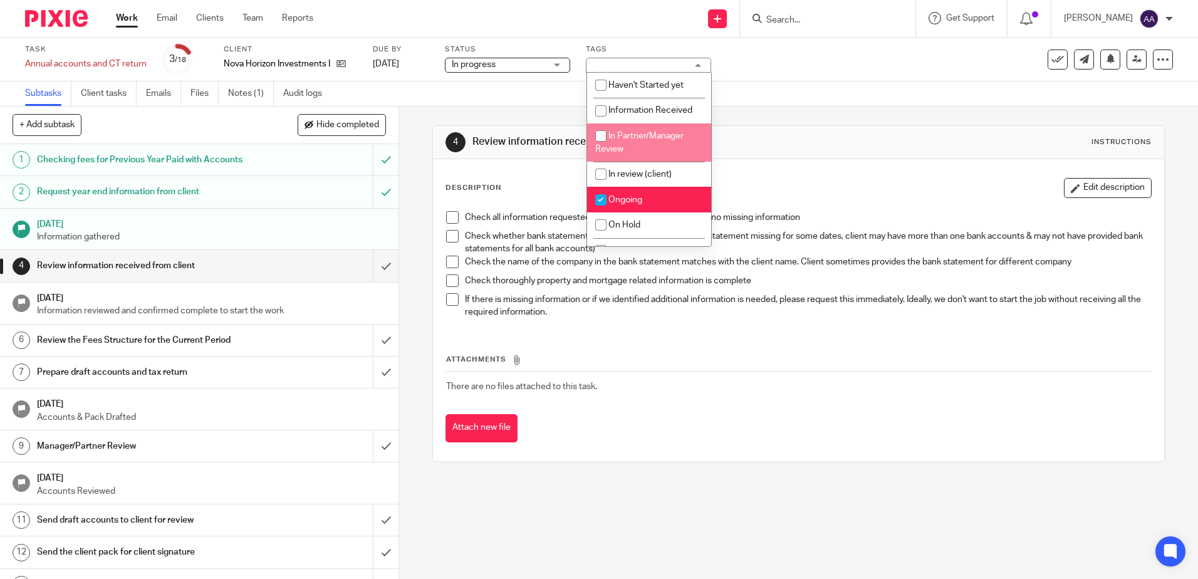
click at [513, 107] on div "4 Review information received from client Instructions Description Edit descrip…" at bounding box center [798, 294] width 732 height 374
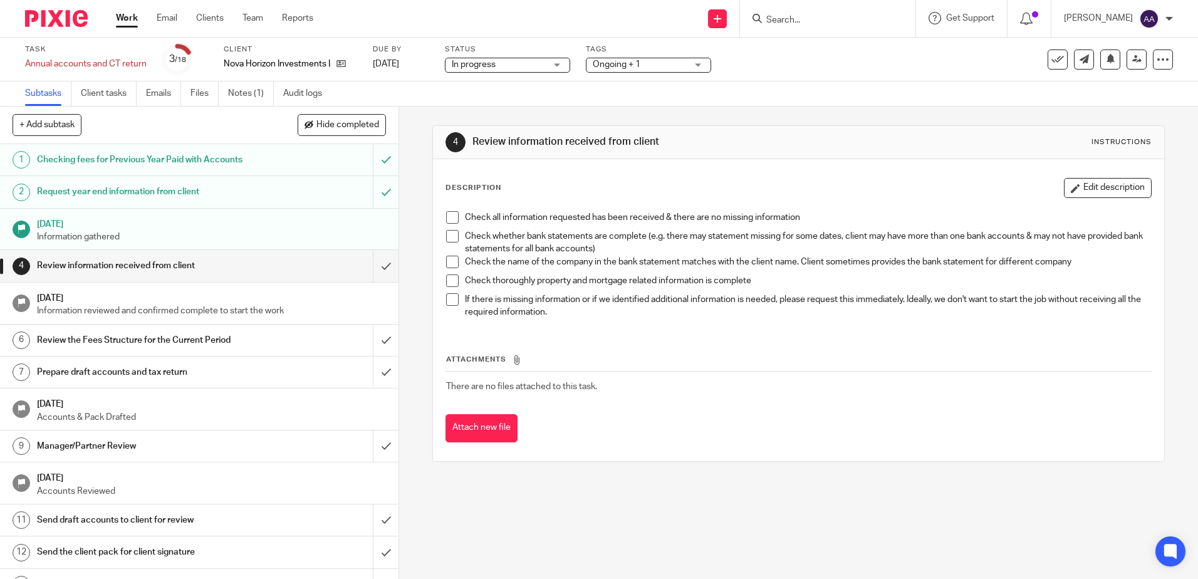
click at [446, 219] on span at bounding box center [452, 217] width 13 height 13
click at [447, 234] on span at bounding box center [452, 236] width 13 height 13
click at [448, 260] on span at bounding box center [452, 262] width 13 height 13
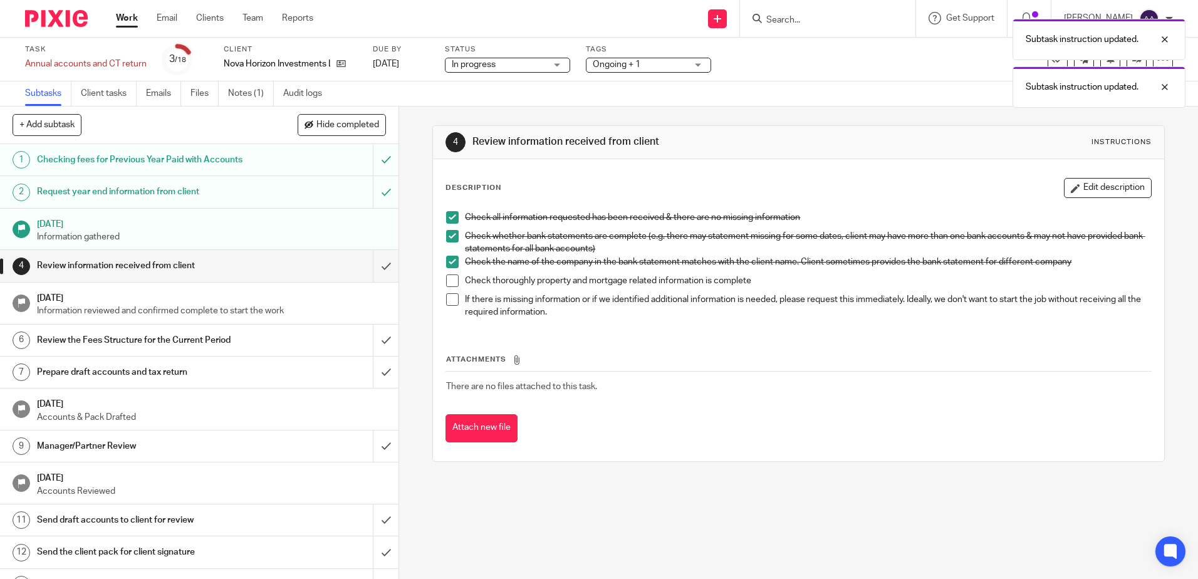
click at [446, 280] on span at bounding box center [452, 280] width 13 height 13
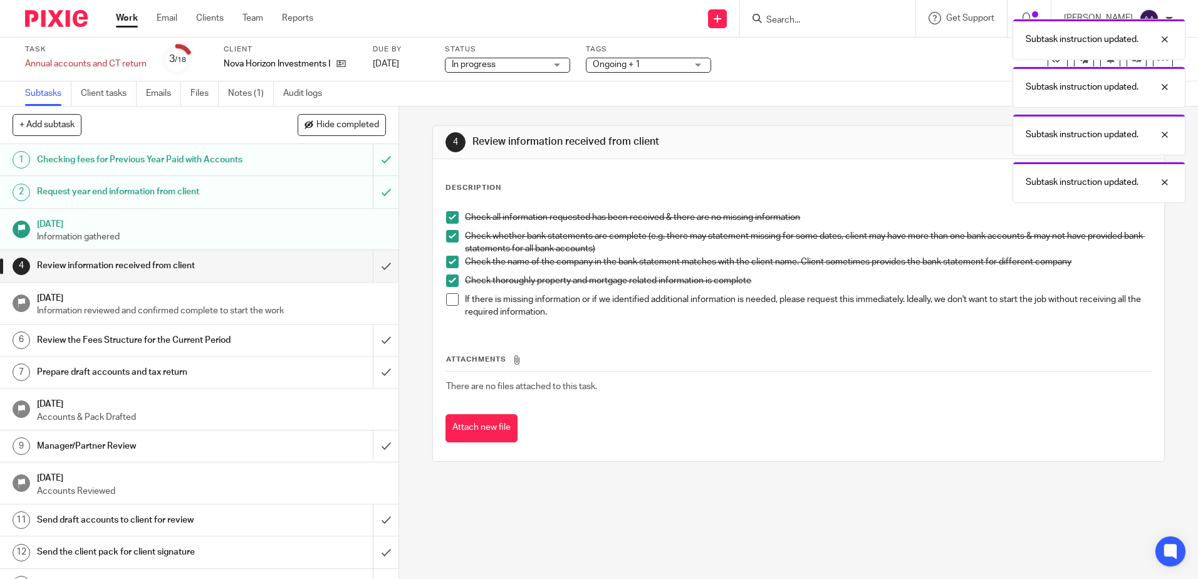
click at [451, 294] on span at bounding box center [452, 299] width 13 height 13
click at [373, 268] on input "submit" at bounding box center [199, 265] width 398 height 31
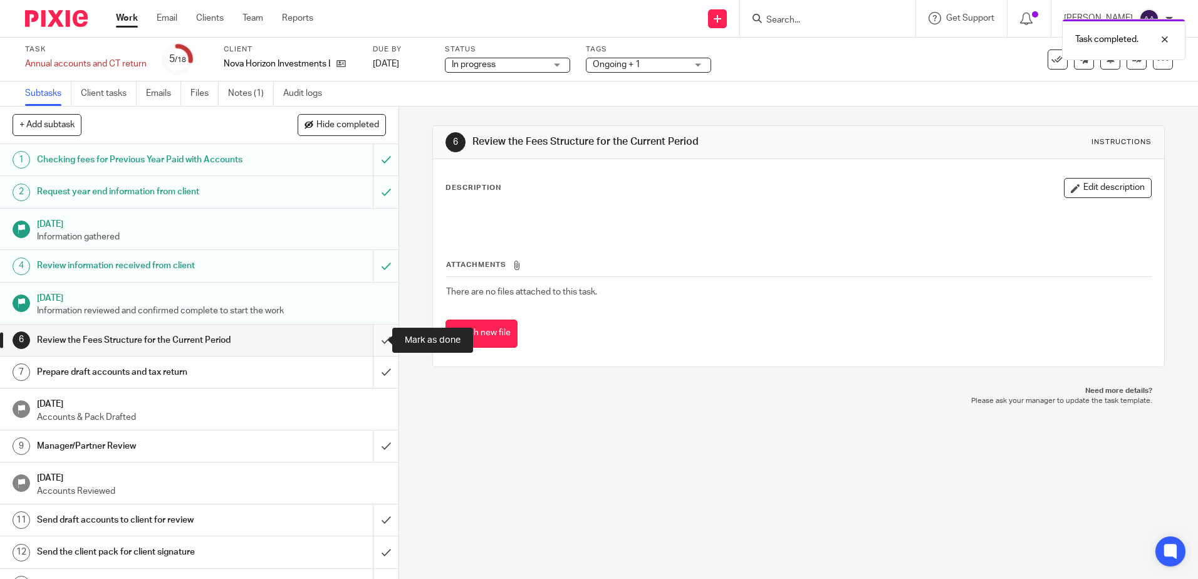
click at [366, 340] on input "submit" at bounding box center [199, 340] width 398 height 31
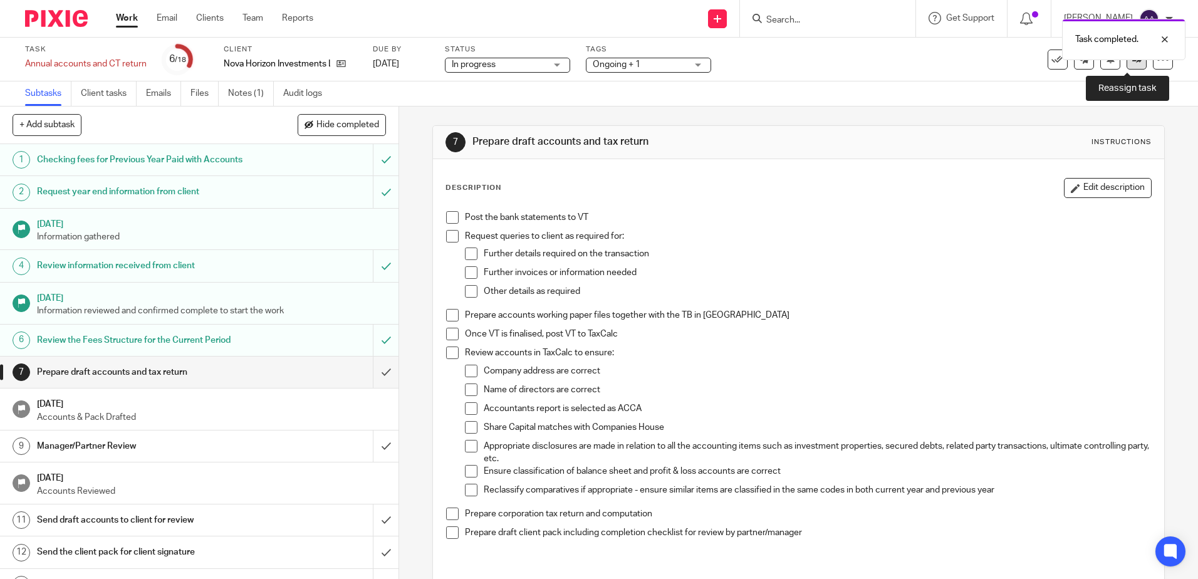
click at [1126, 65] on link at bounding box center [1136, 59] width 20 height 20
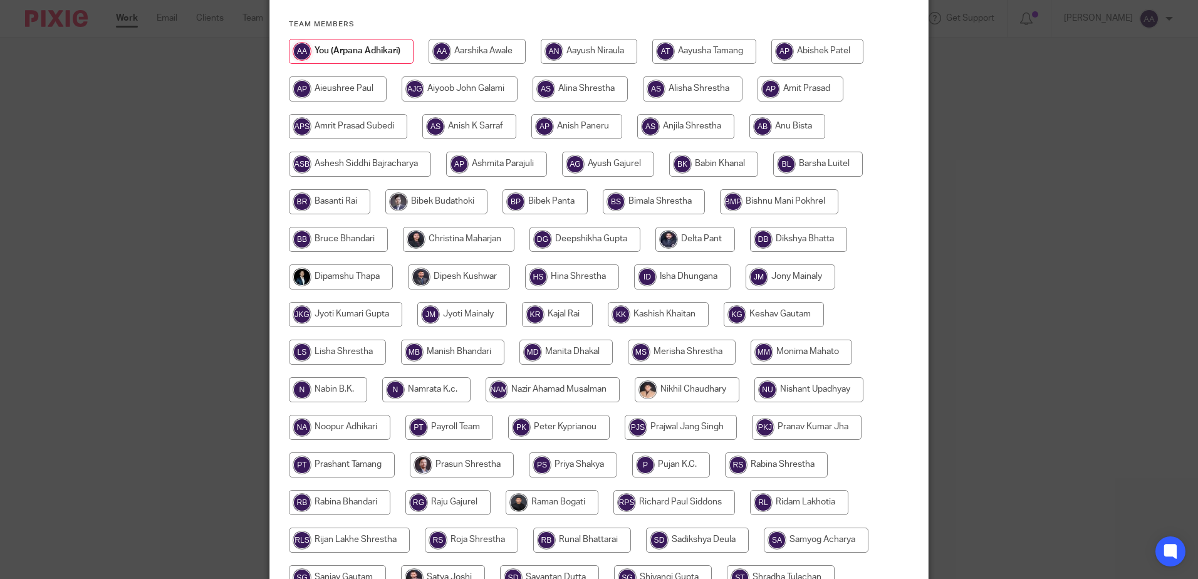
scroll to position [313, 0]
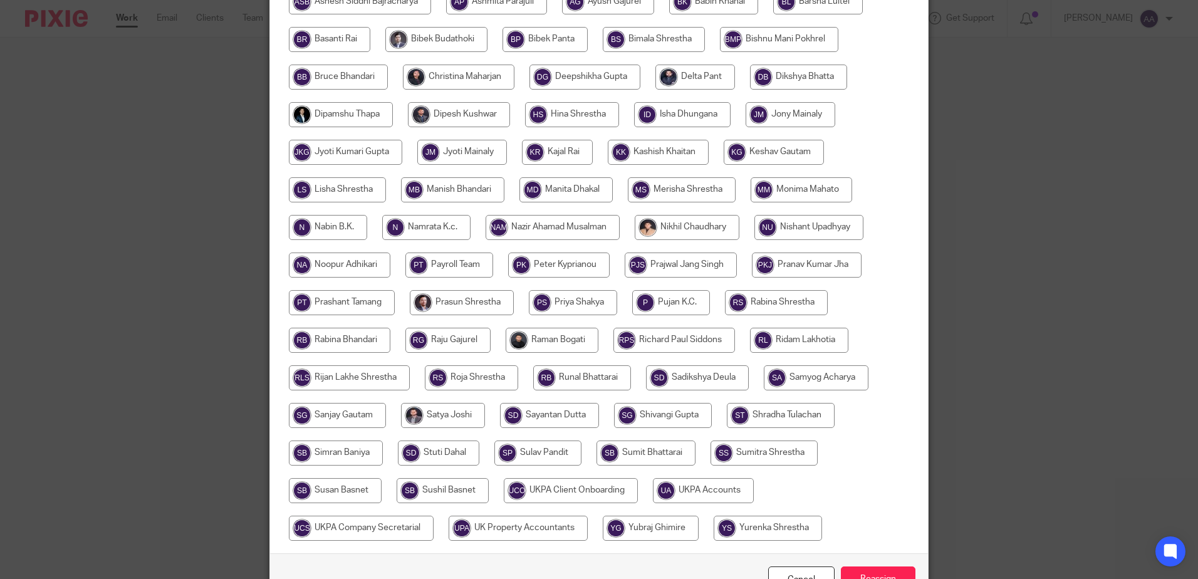
click at [673, 486] on input "radio" at bounding box center [703, 490] width 101 height 25
radio input "true"
click at [855, 571] on input "Reassign" at bounding box center [878, 579] width 75 height 27
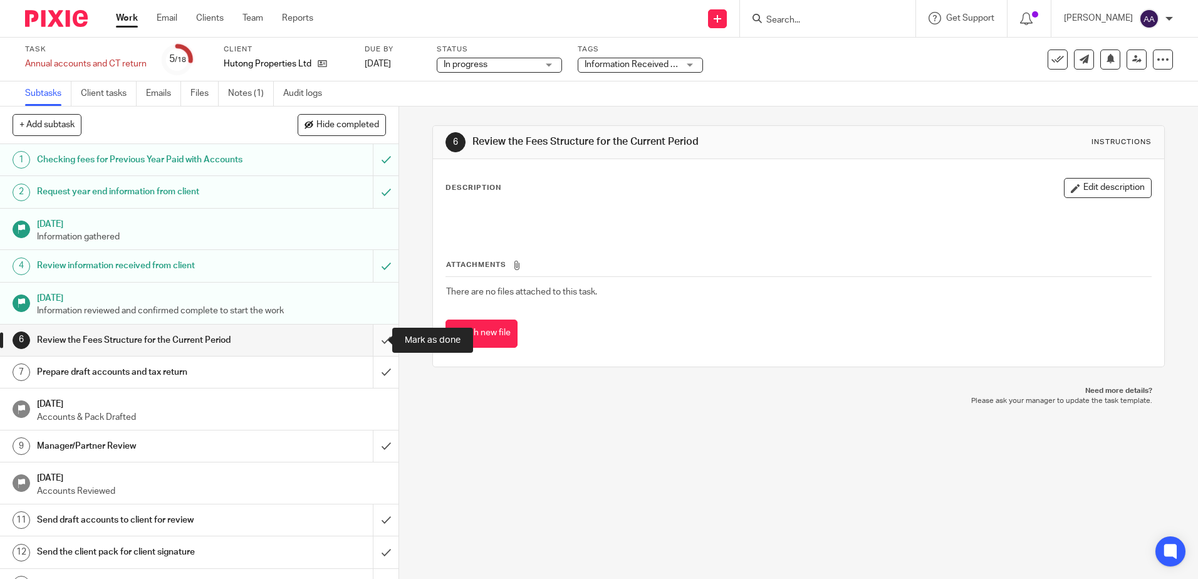
click at [375, 338] on input "submit" at bounding box center [199, 340] width 398 height 31
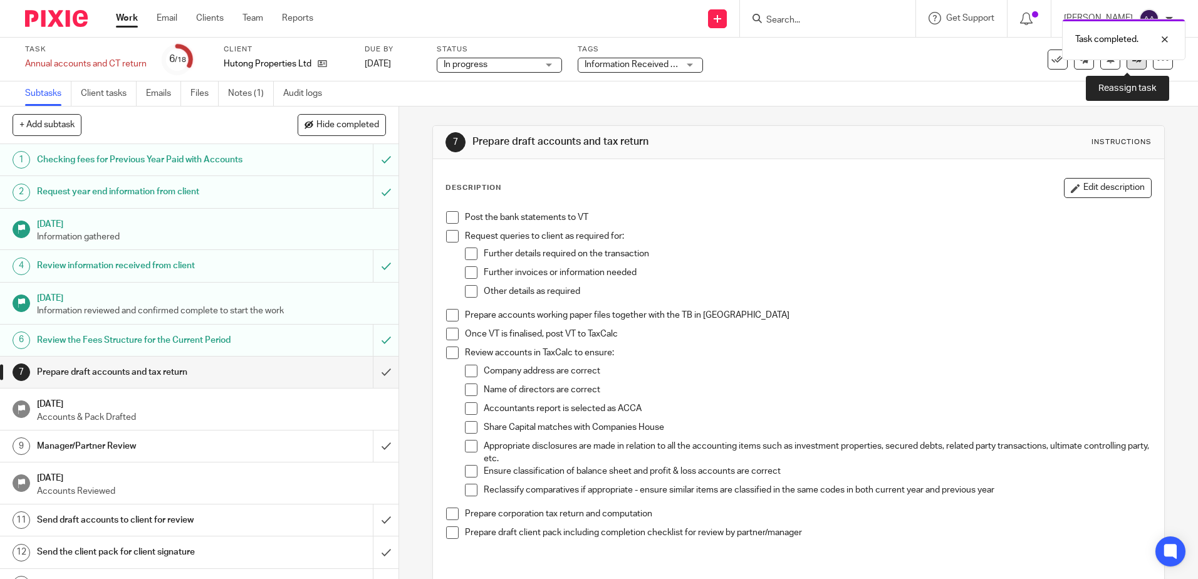
click at [1132, 60] on icon at bounding box center [1136, 59] width 9 height 9
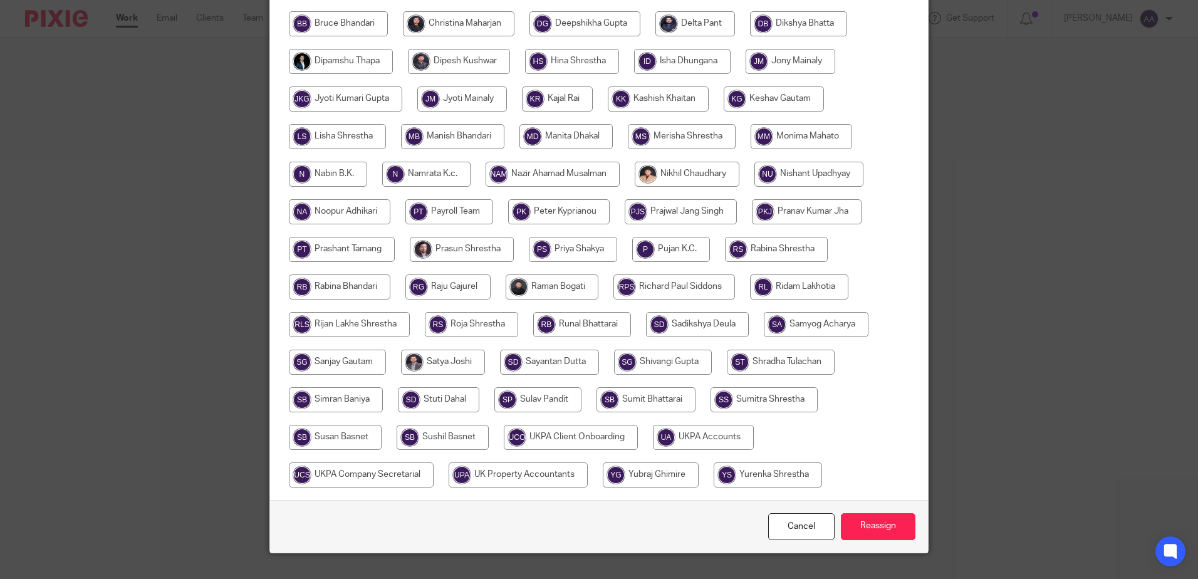
scroll to position [391, 0]
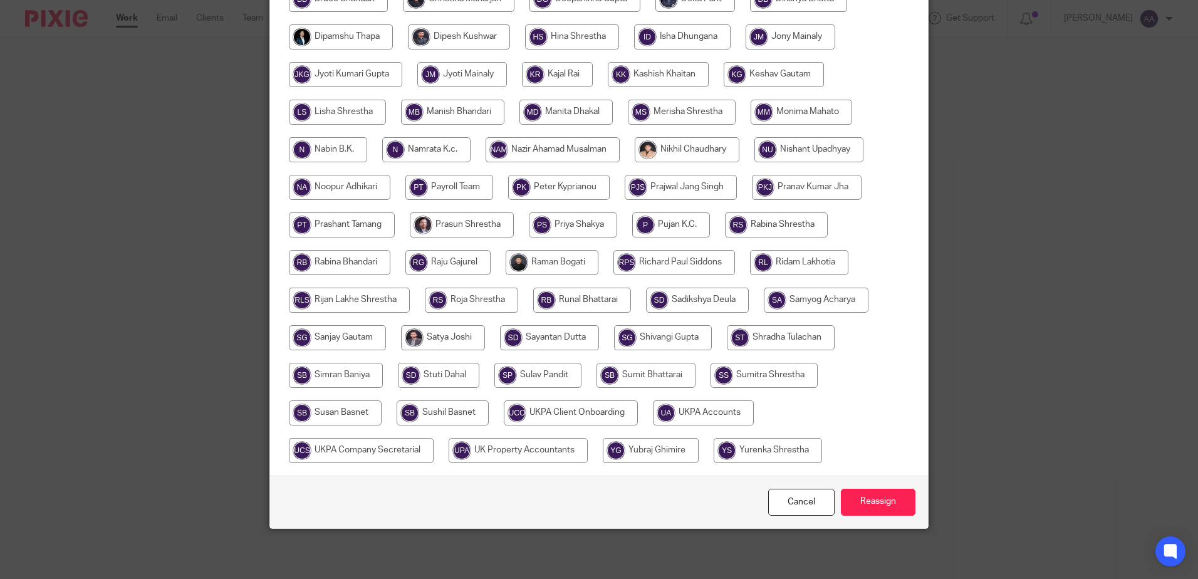
click at [709, 408] on input "radio" at bounding box center [703, 412] width 101 height 25
radio input "true"
click at [868, 498] on input "Reassign" at bounding box center [878, 502] width 75 height 27
